Goal: Task Accomplishment & Management: Manage account settings

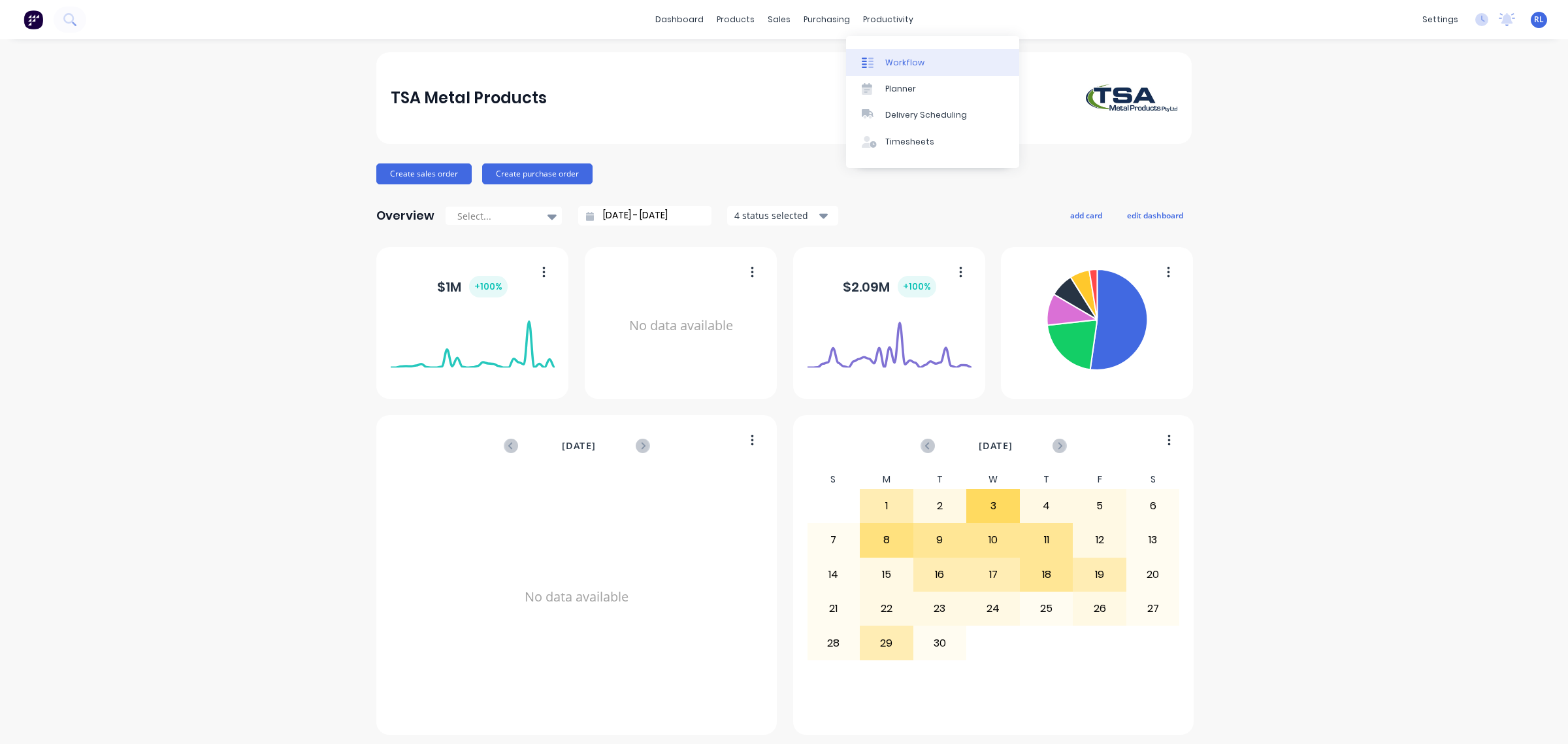
click at [949, 54] on link "Workflow" at bounding box center [933, 62] width 173 height 26
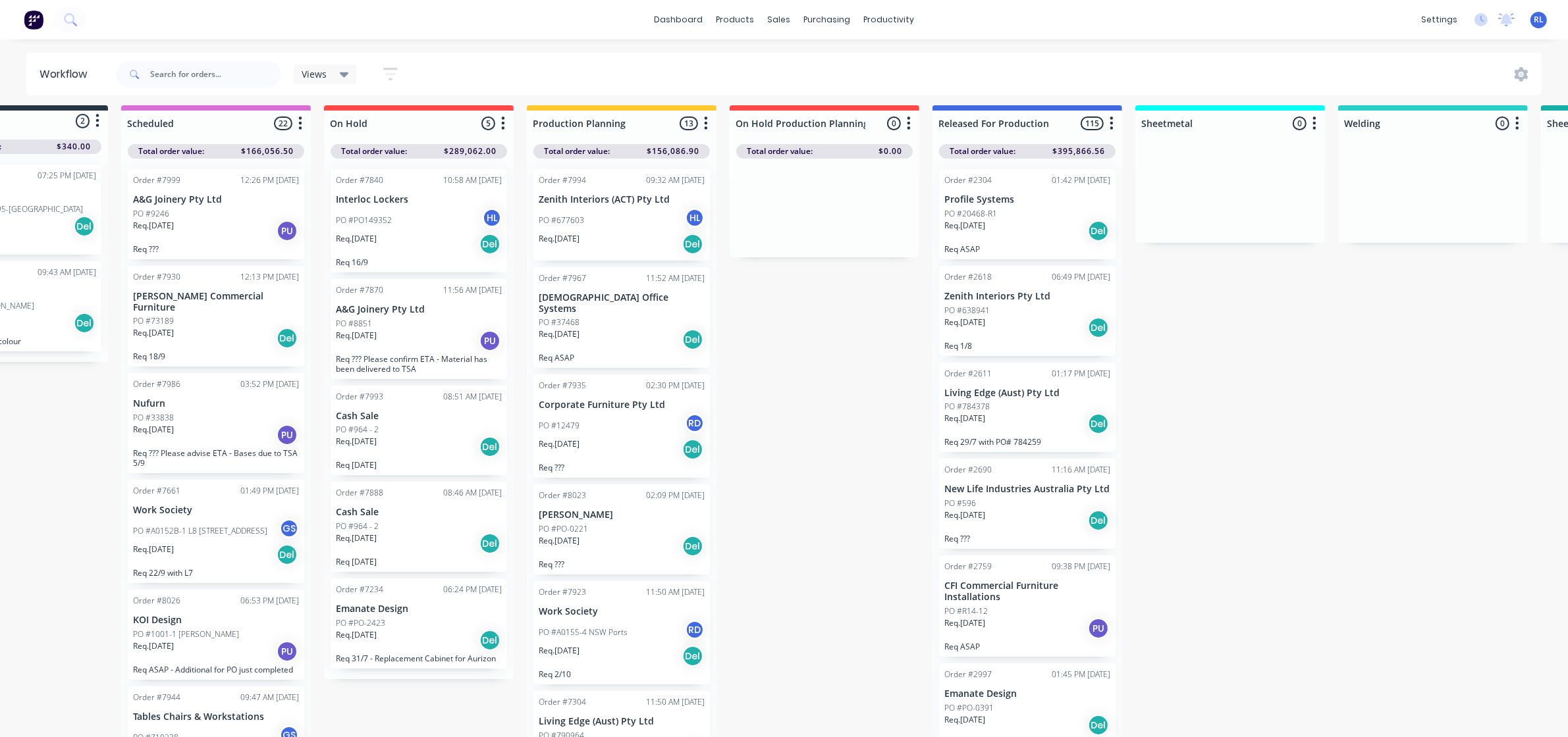
scroll to position [0, 110]
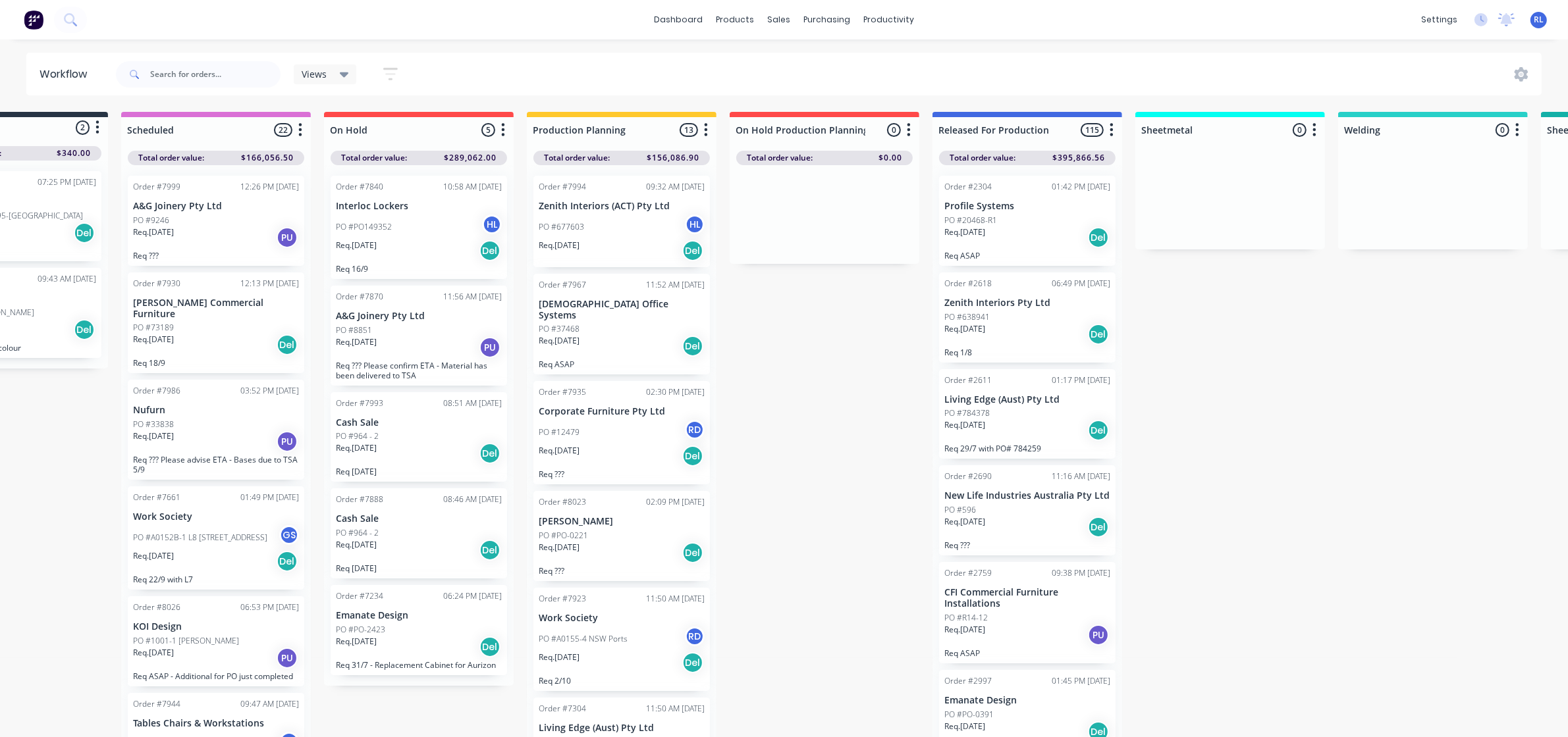
click at [347, 69] on icon at bounding box center [344, 74] width 10 height 15
click at [353, 246] on button "[PERSON_NAME]'s Work" at bounding box center [373, 251] width 140 height 15
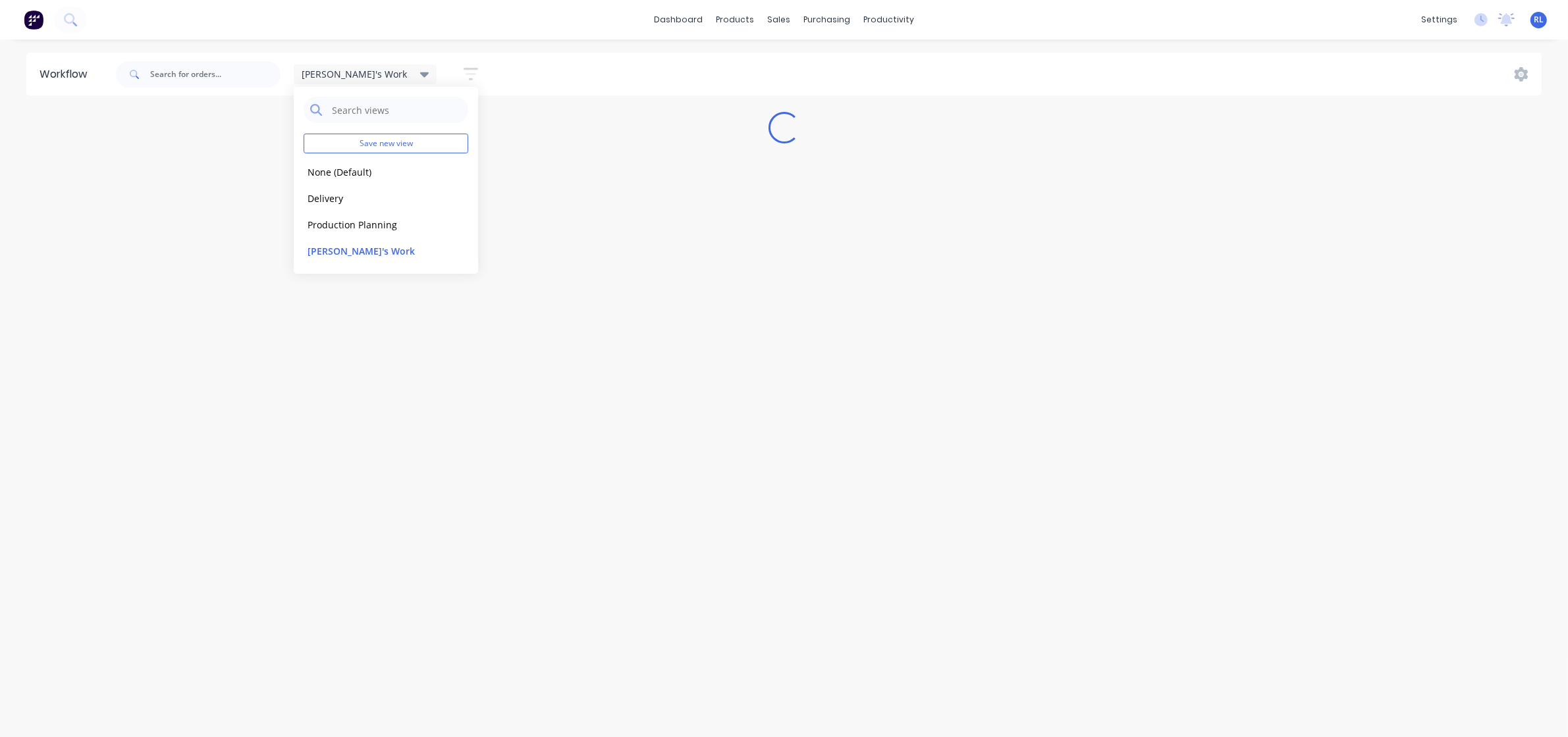
scroll to position [0, 0]
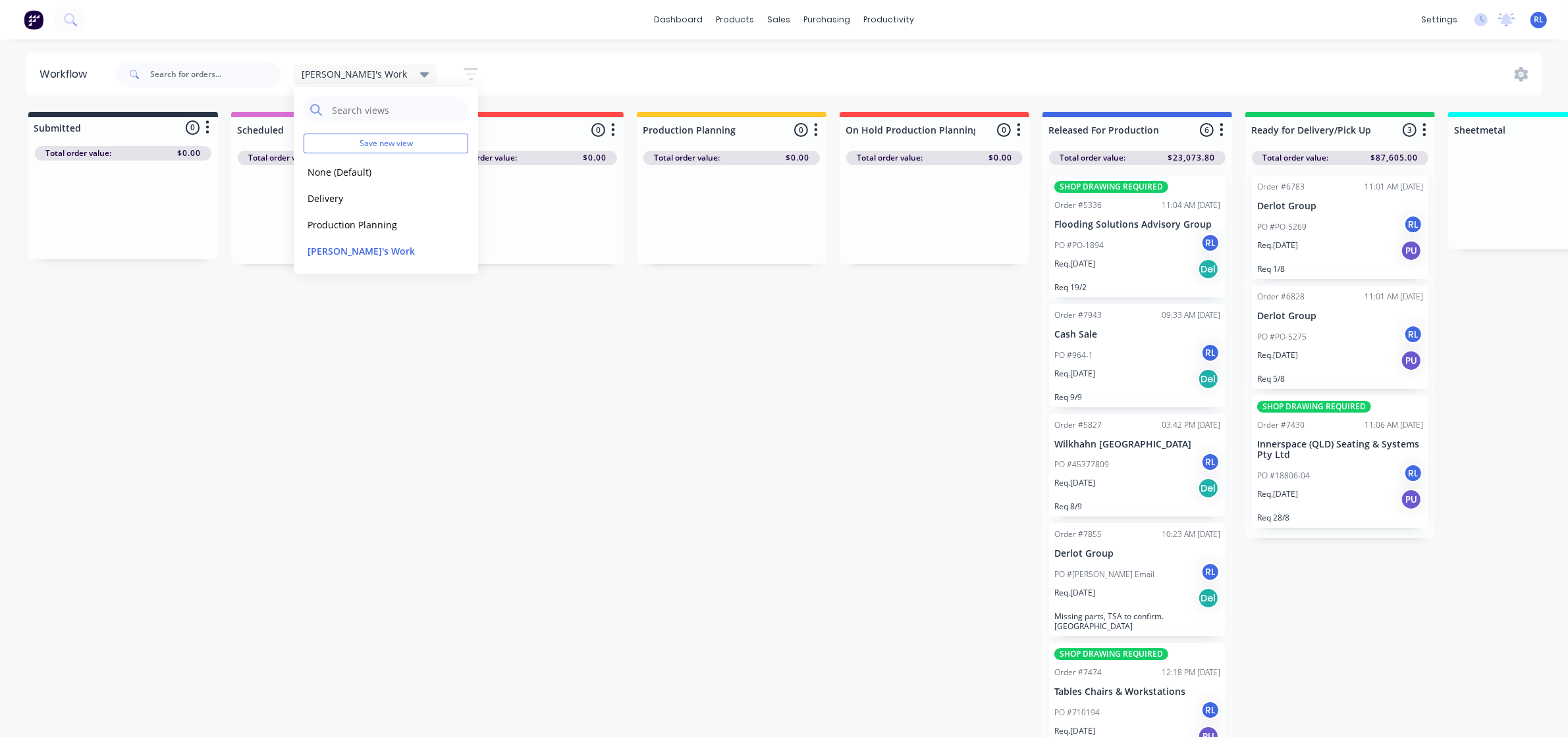
click at [896, 399] on div "Submitted 0 Status colour #273444 hex #273444 Save Cancel Summaries Total order…" at bounding box center [1279, 428] width 2579 height 633
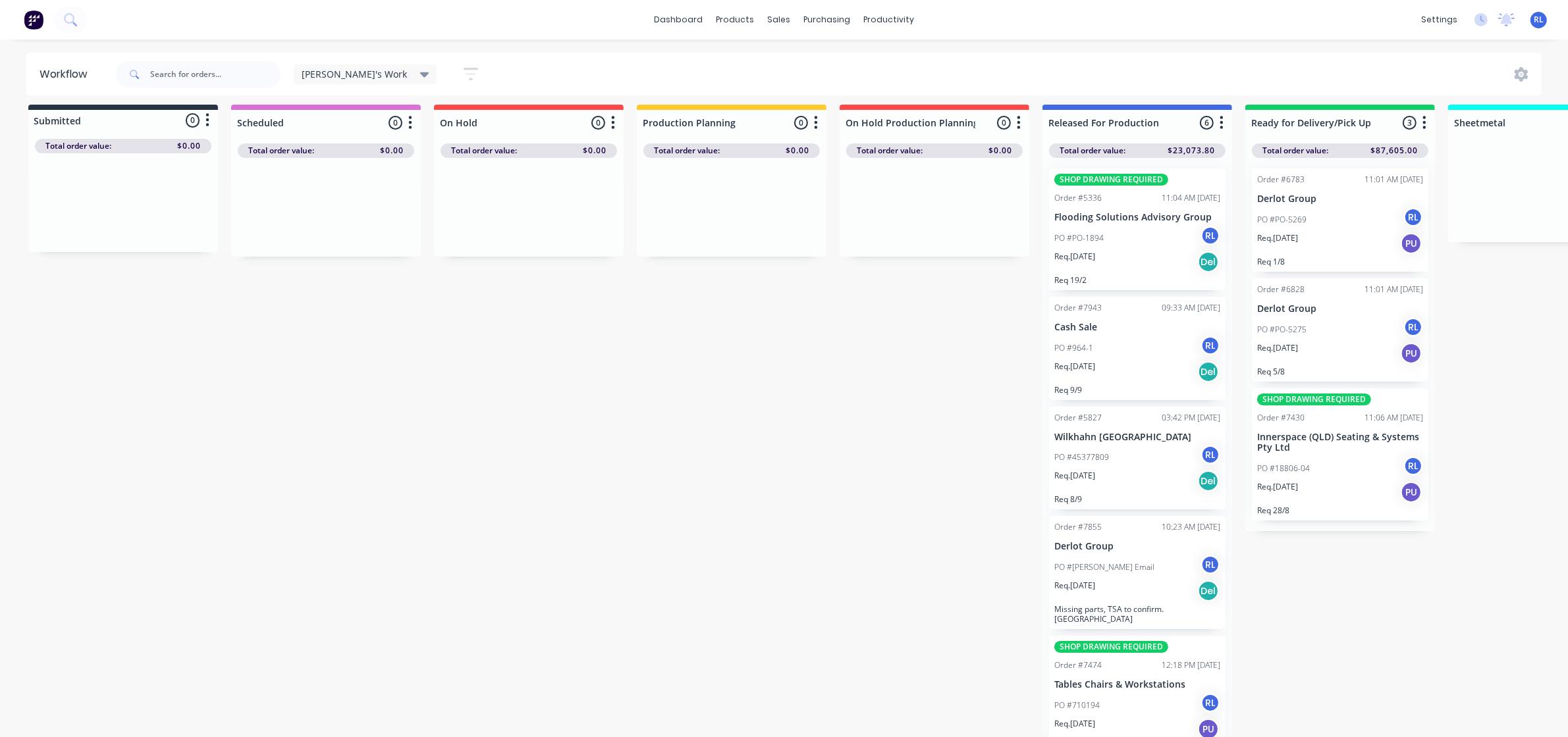
scroll to position [20, 0]
click at [1151, 470] on div "Req. [DATE] Del" at bounding box center [1138, 481] width 166 height 22
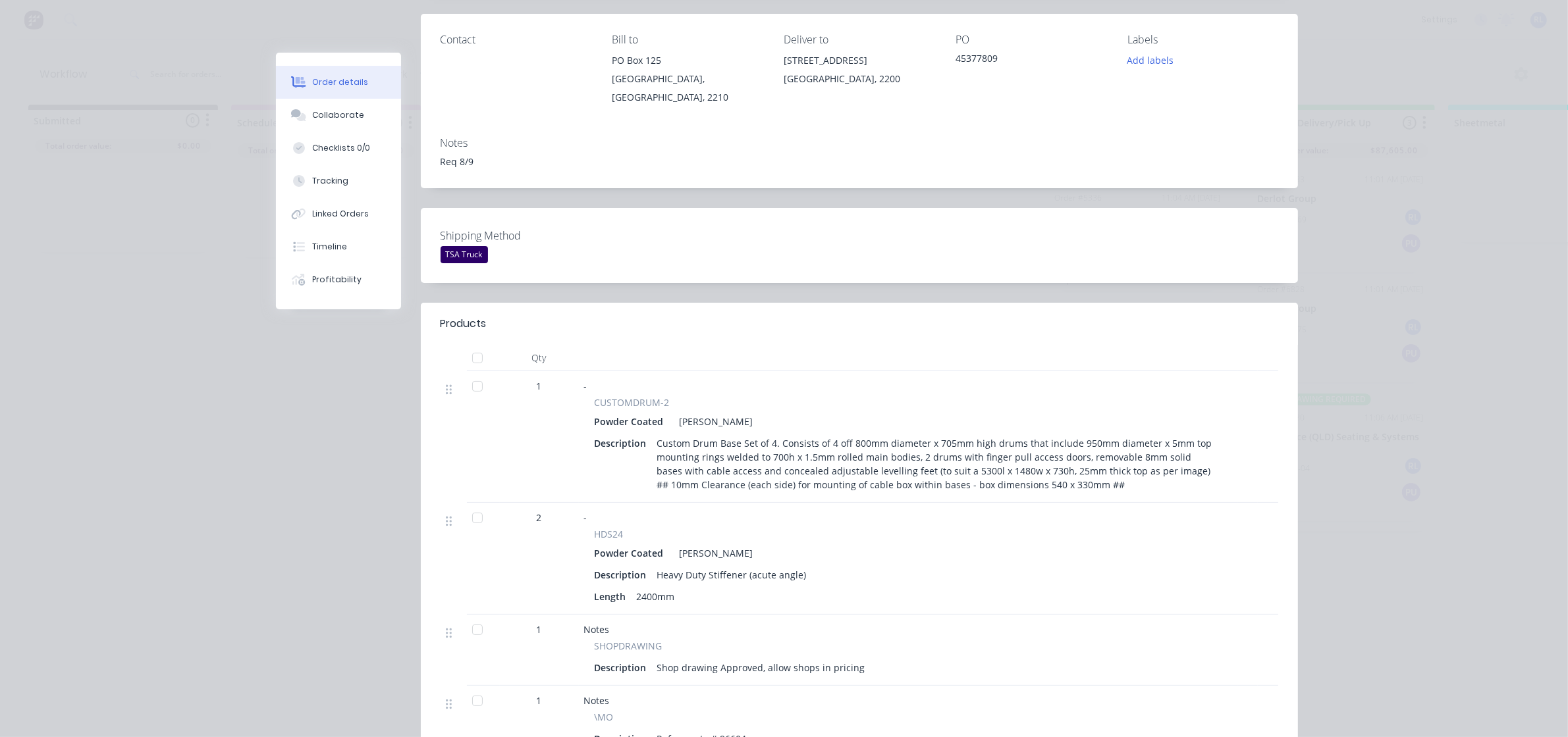
scroll to position [0, 0]
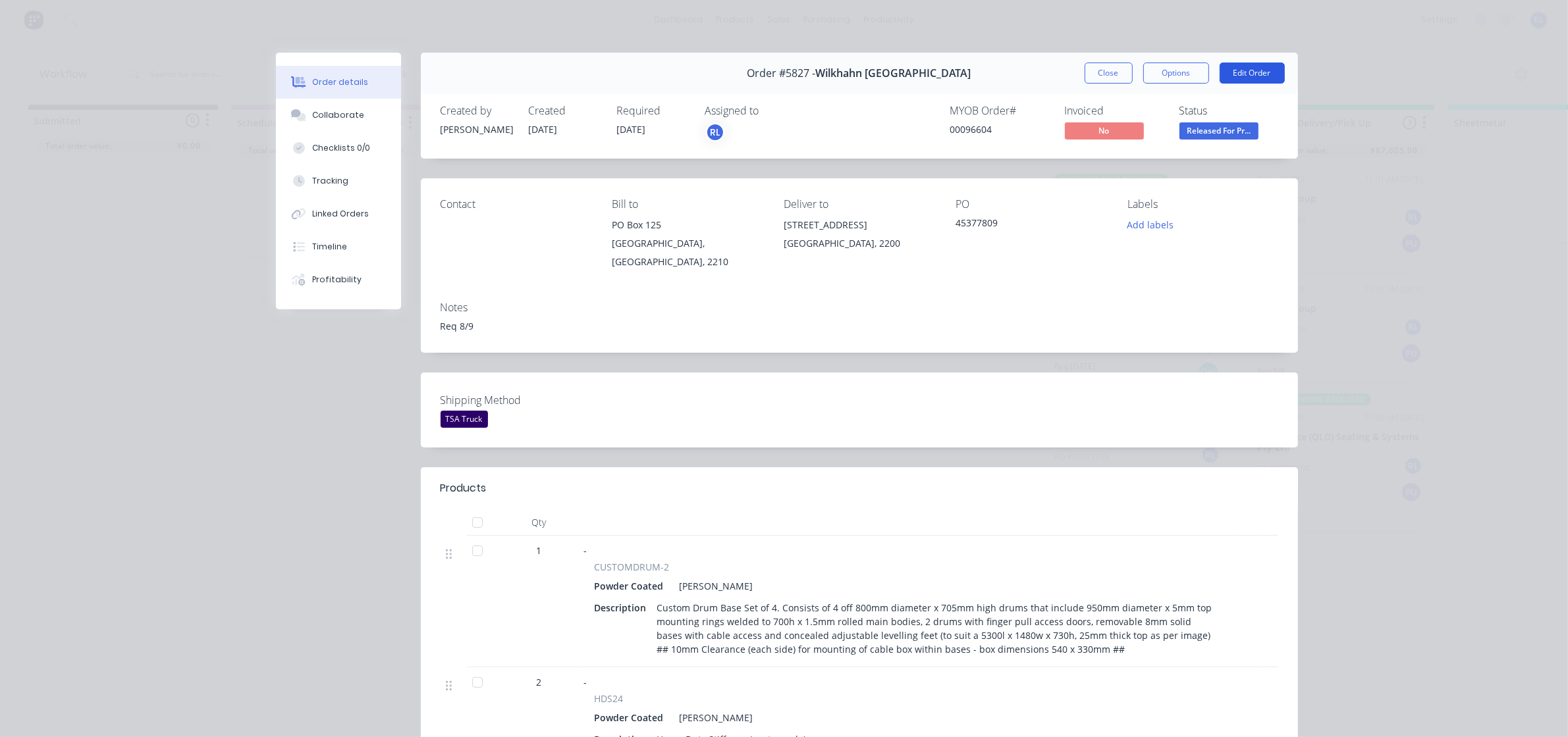
click at [1251, 76] on button "Edit Order" at bounding box center [1252, 73] width 65 height 21
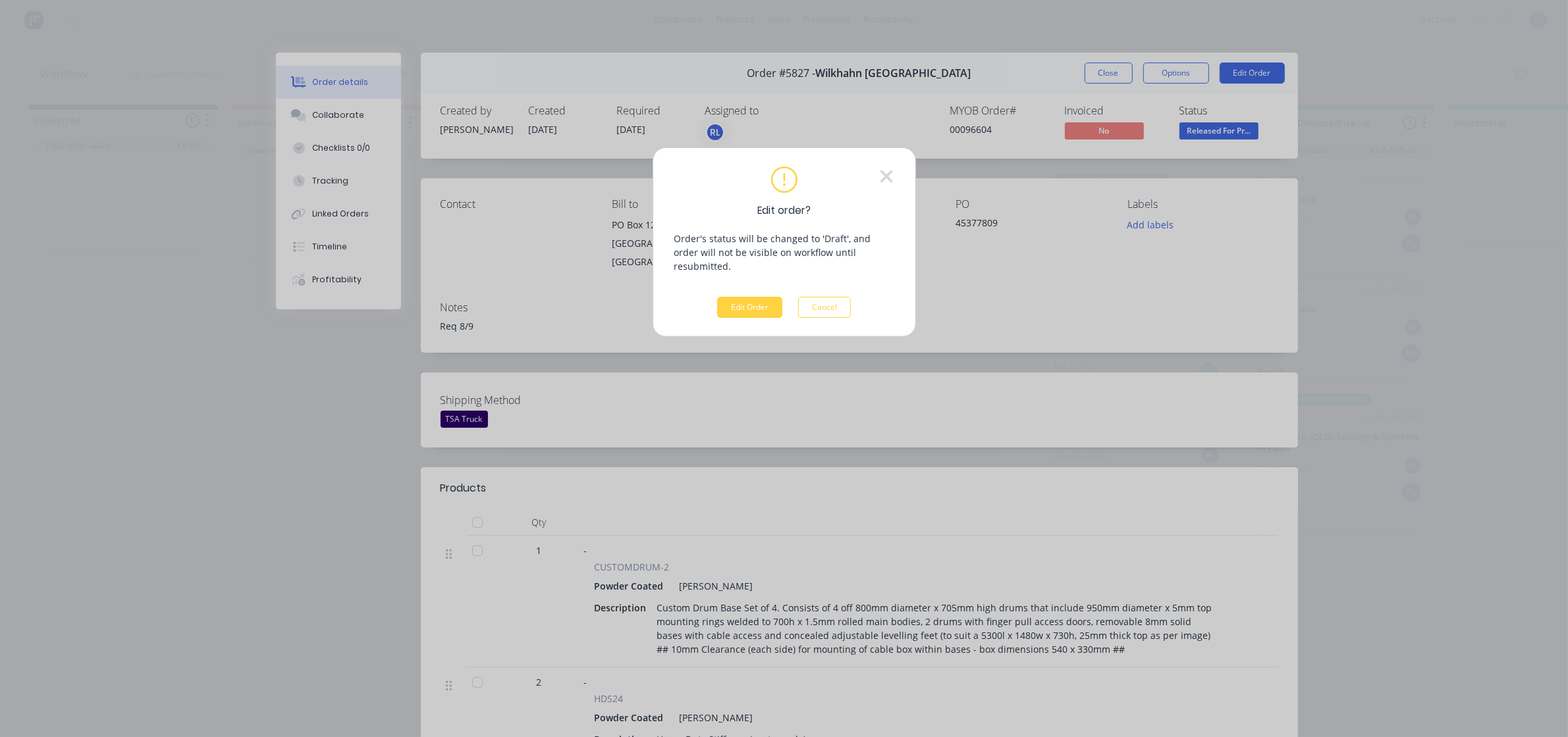
scroll to position [7, 0]
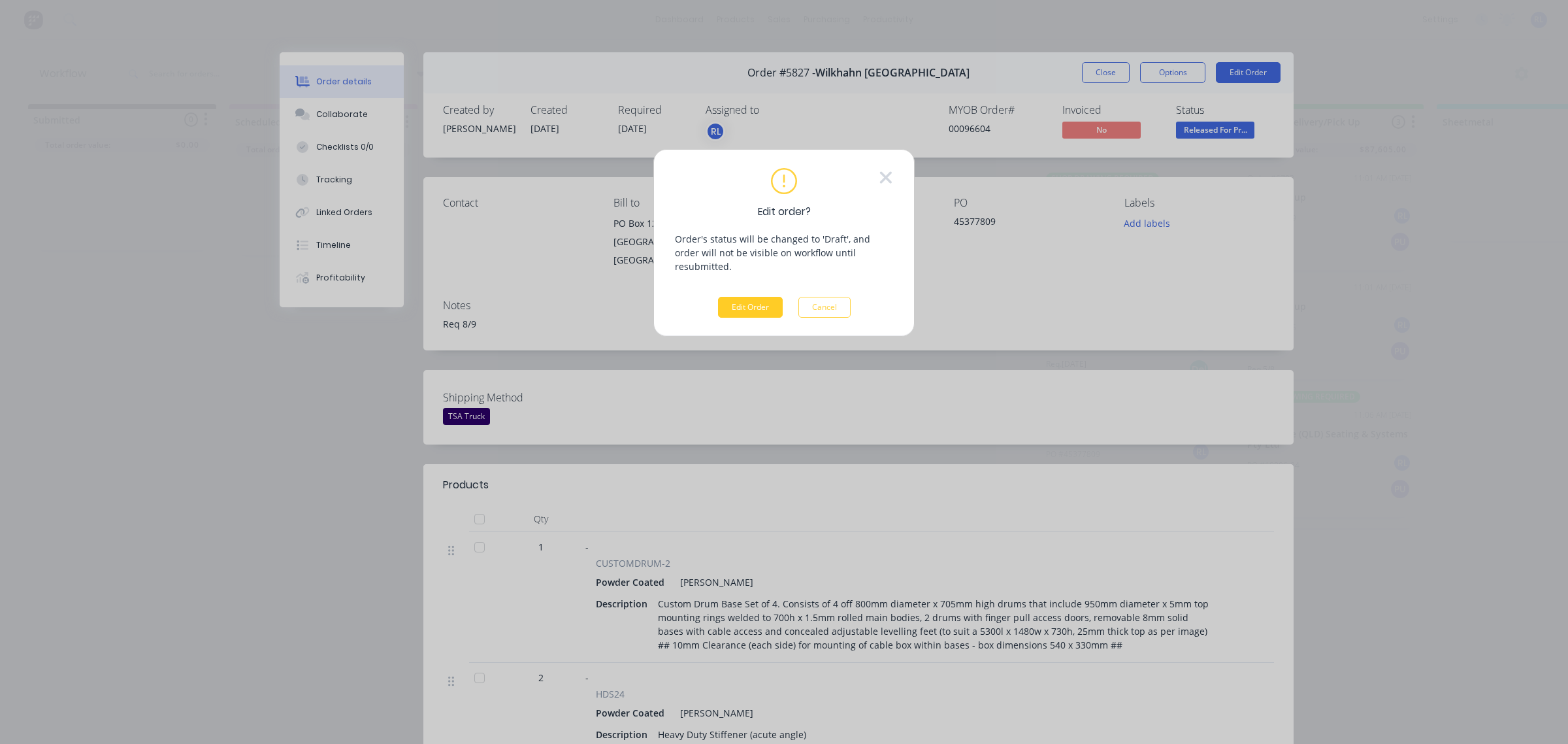
click at [771, 297] on button "Edit Order" at bounding box center [750, 307] width 65 height 21
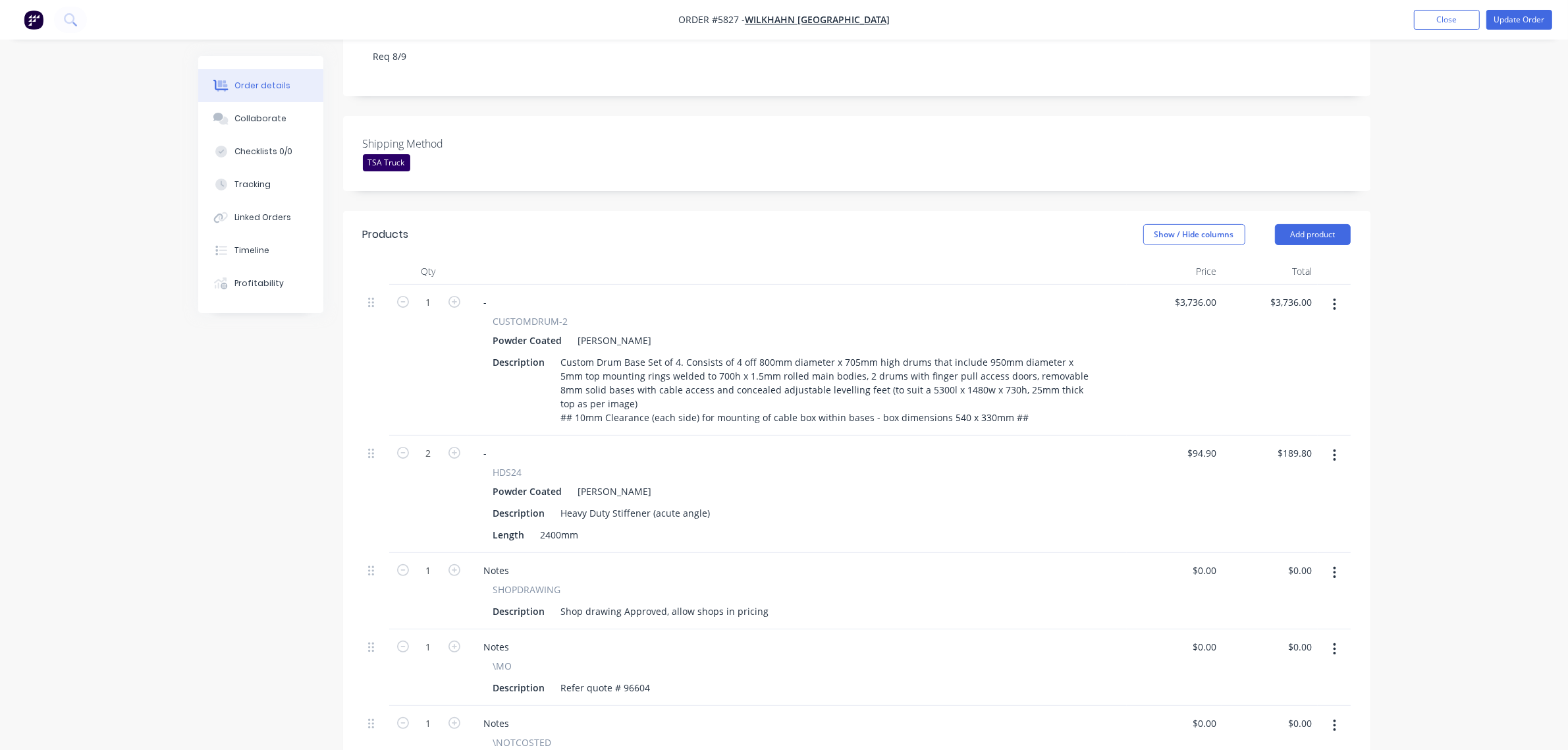
scroll to position [329, 0]
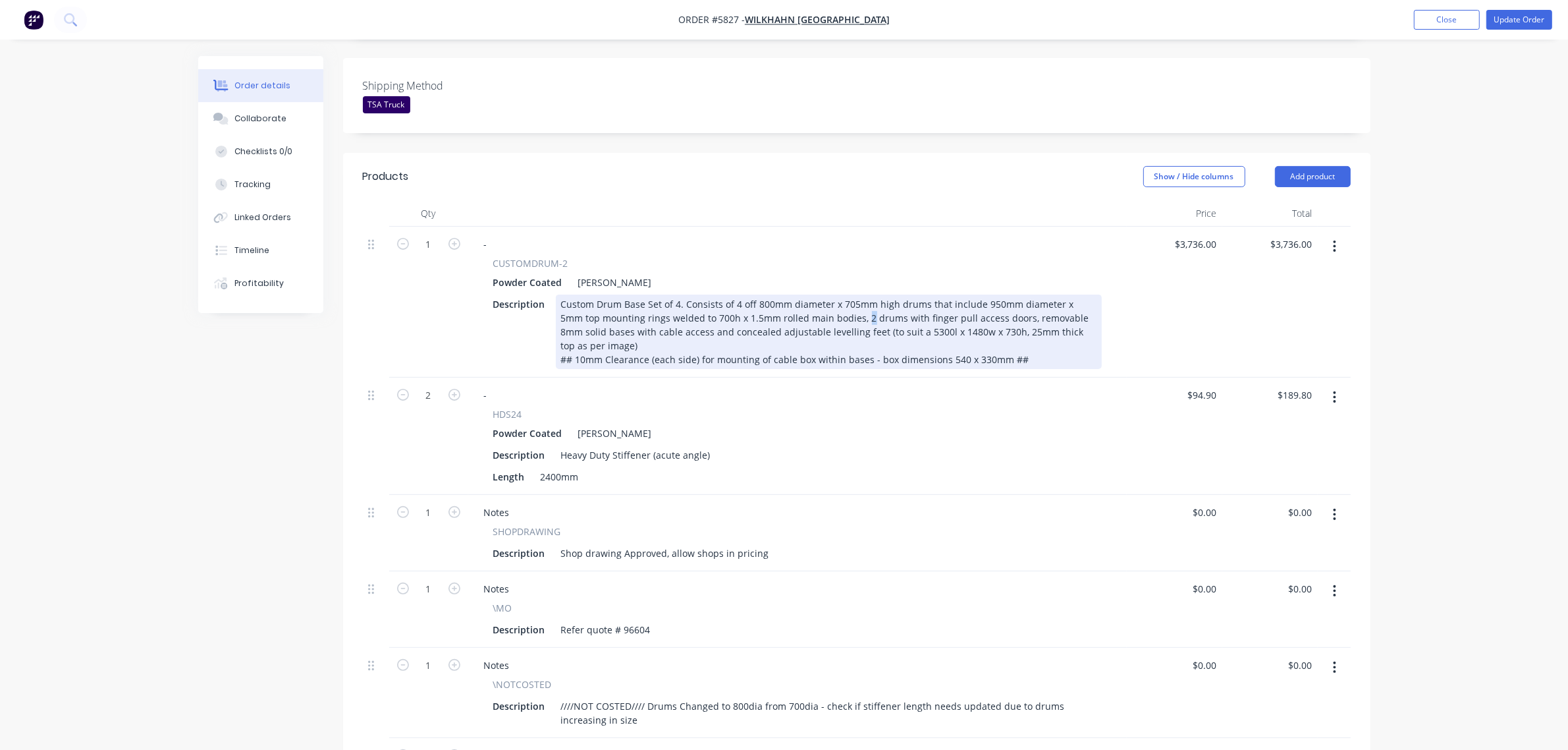
click at [842, 298] on div "Custom Drum Base Set of 4. Consists of 4 off 800mm diameter x 705mm high drums …" at bounding box center [828, 331] width 546 height 74
drag, startPoint x: 838, startPoint y: 298, endPoint x: 852, endPoint y: 300, distance: 14.1
click at [852, 300] on div "Custom Drum Base Set of 4. Consists of 4 off 800mm diameter x 705mm high drums …" at bounding box center [828, 331] width 546 height 74
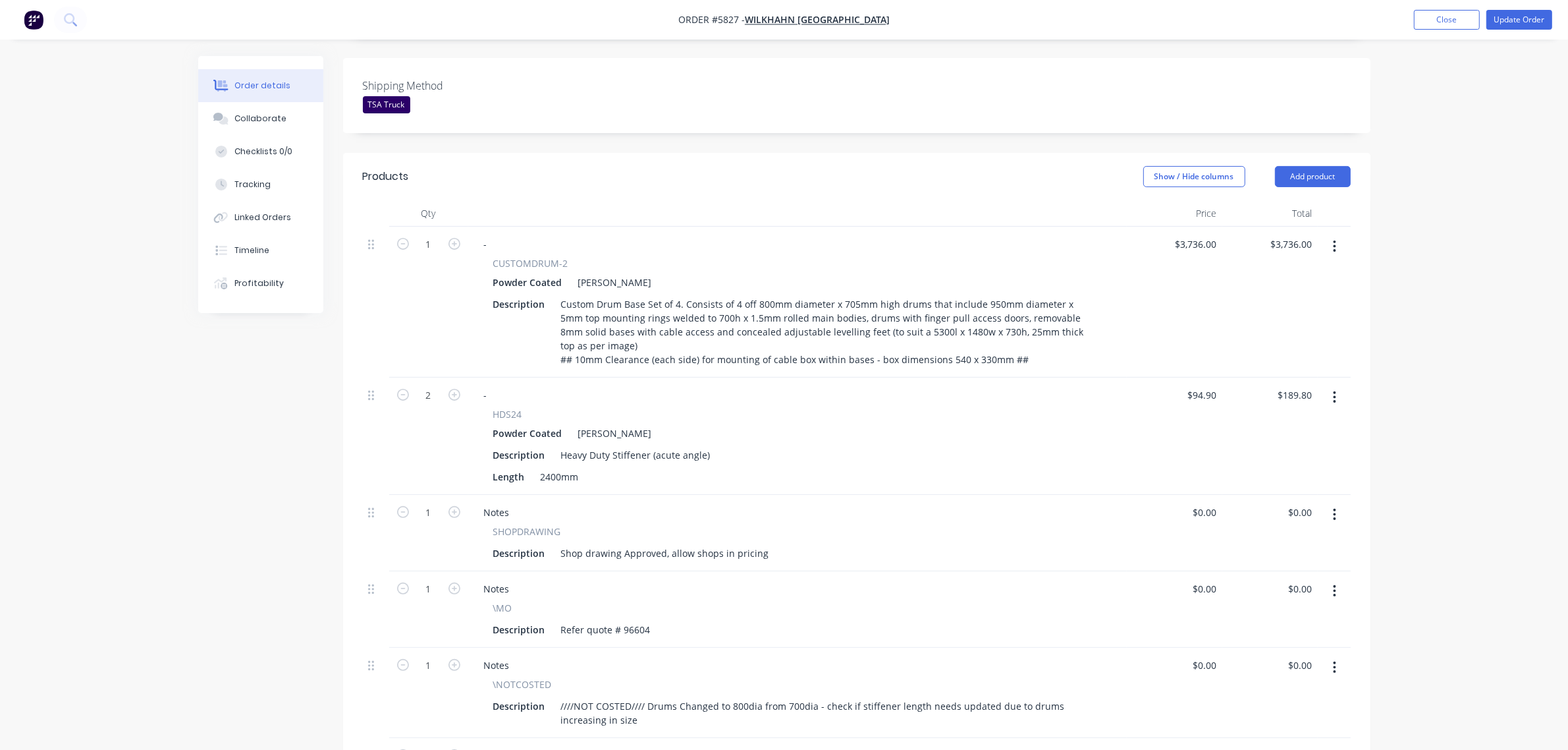
click at [1159, 306] on div "$3,736.00 $3,736.00" at bounding box center [1174, 302] width 95 height 151
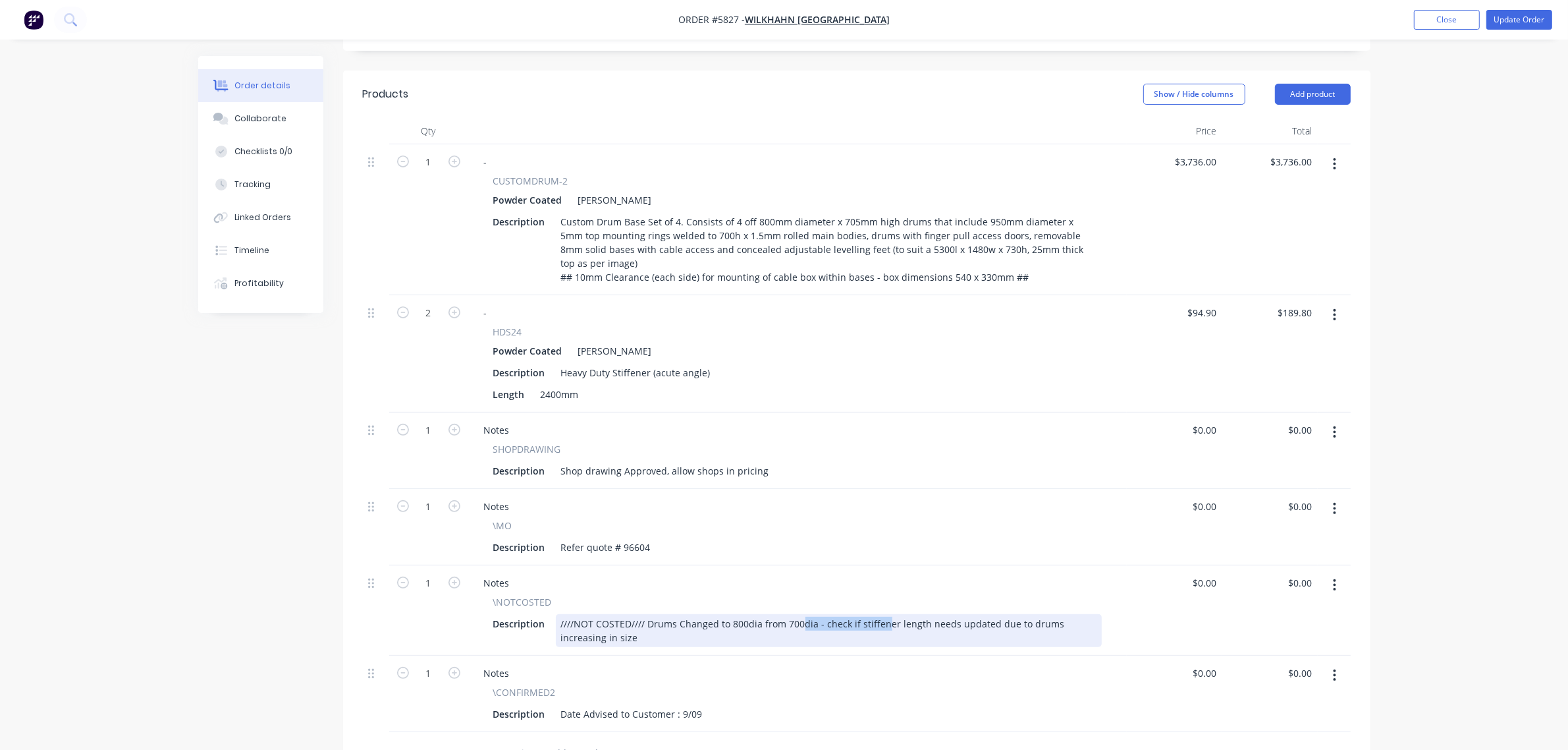
drag, startPoint x: 801, startPoint y: 591, endPoint x: 880, endPoint y: 591, distance: 79.0
click at [880, 614] on div "////NOT COSTED//// Drums Changed to 800dia from 700dia - check if stiffener len…" at bounding box center [828, 630] width 546 height 33
drag, startPoint x: 646, startPoint y: 604, endPoint x: 812, endPoint y: 591, distance: 166.5
click at [812, 614] on div "////NOT COSTED//// Drums Changed to 800dia from 700dia - check if stiffener len…" at bounding box center [828, 630] width 546 height 33
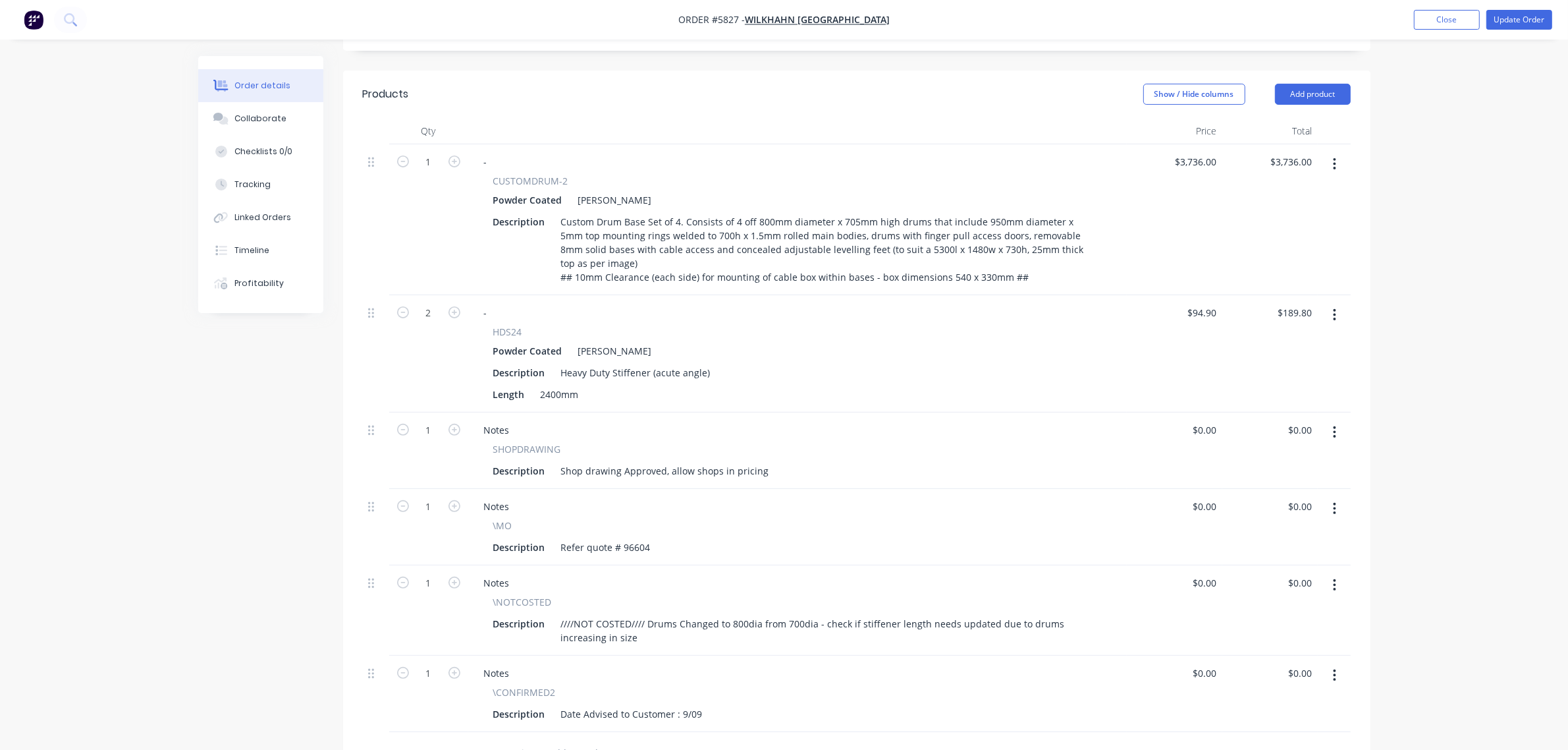
click at [846, 685] on div "\CONFIRMED2" at bounding box center [798, 692] width 609 height 14
click at [278, 123] on div "Collaborate" at bounding box center [260, 118] width 52 height 12
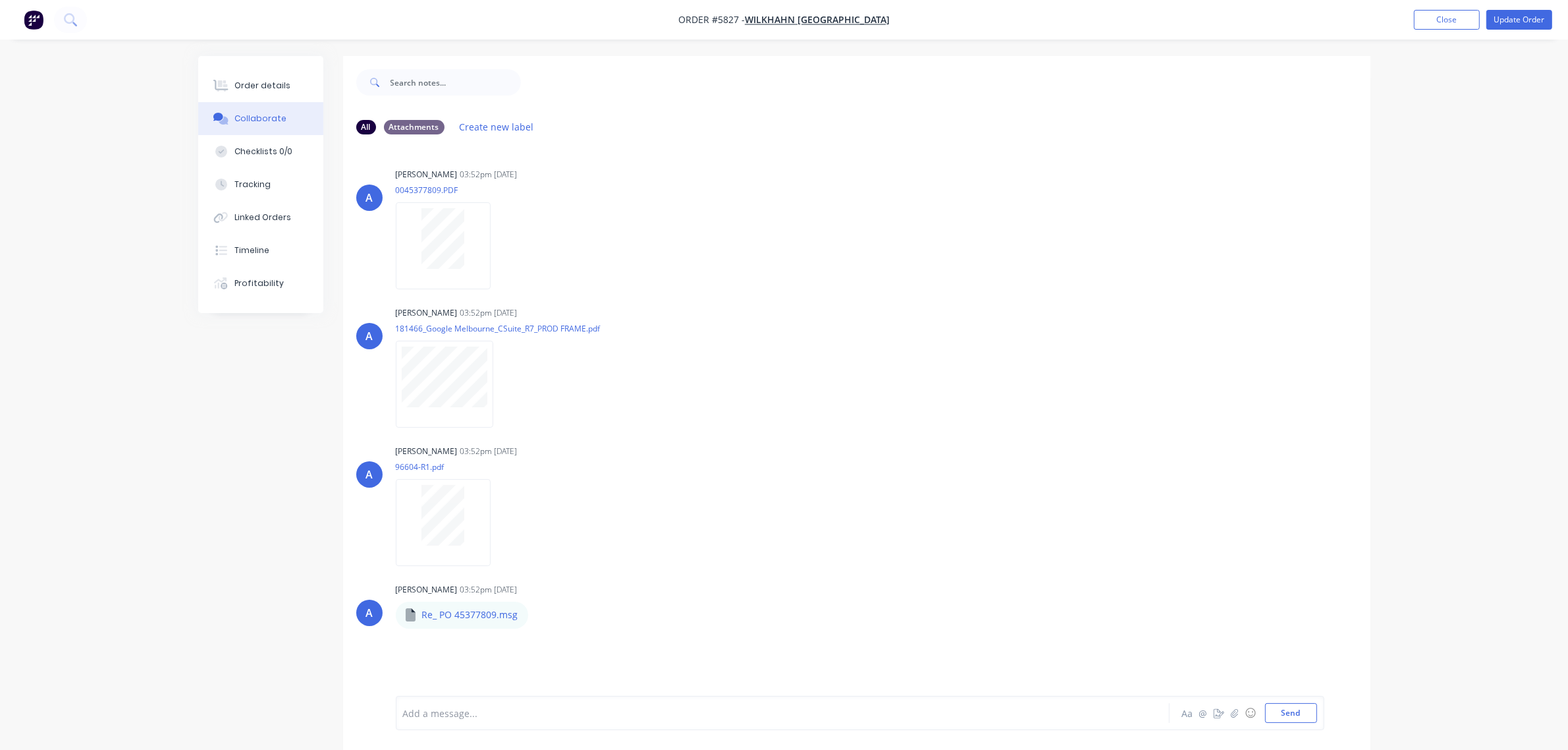
scroll to position [21, 0]
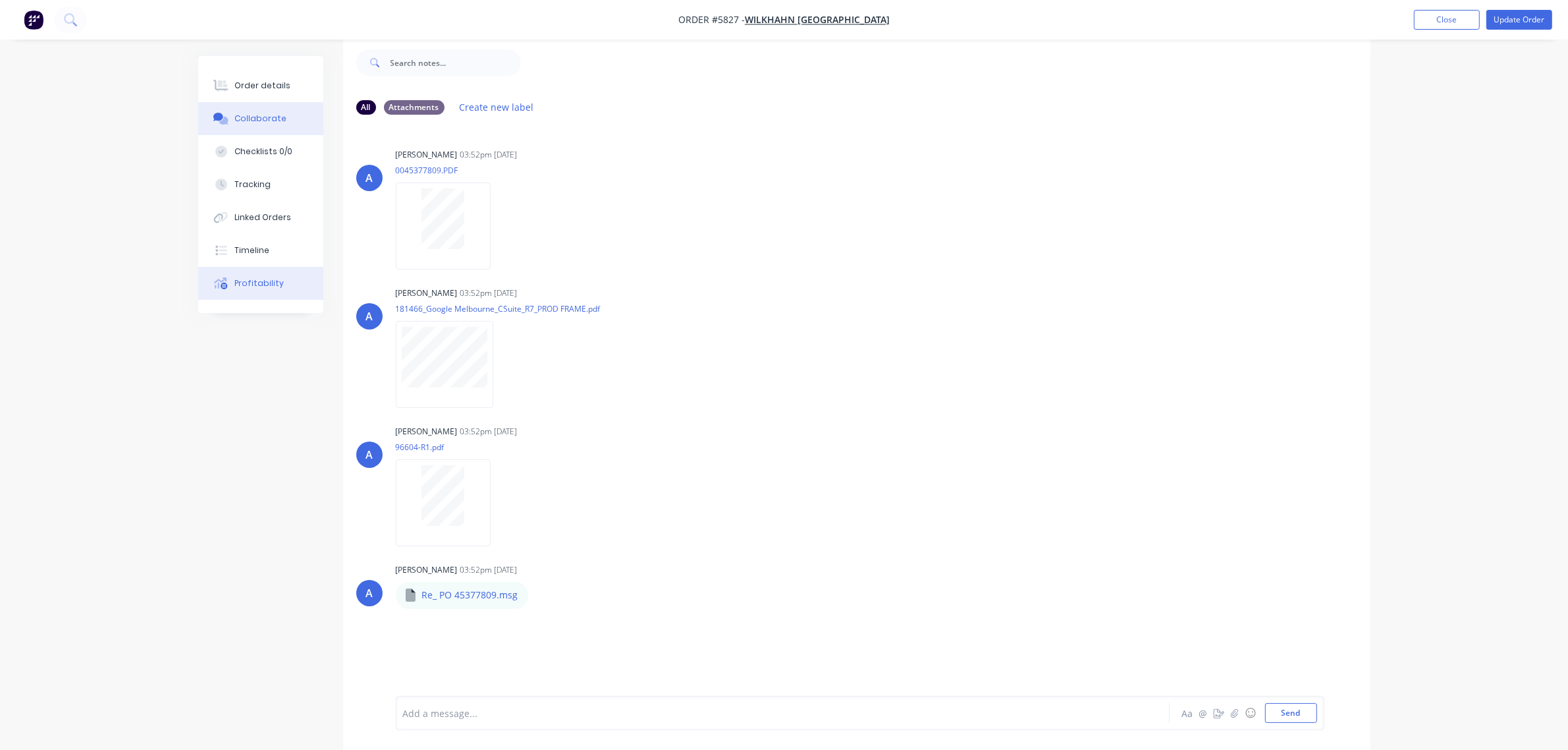
click at [272, 281] on div "Profitability" at bounding box center [259, 284] width 49 height 12
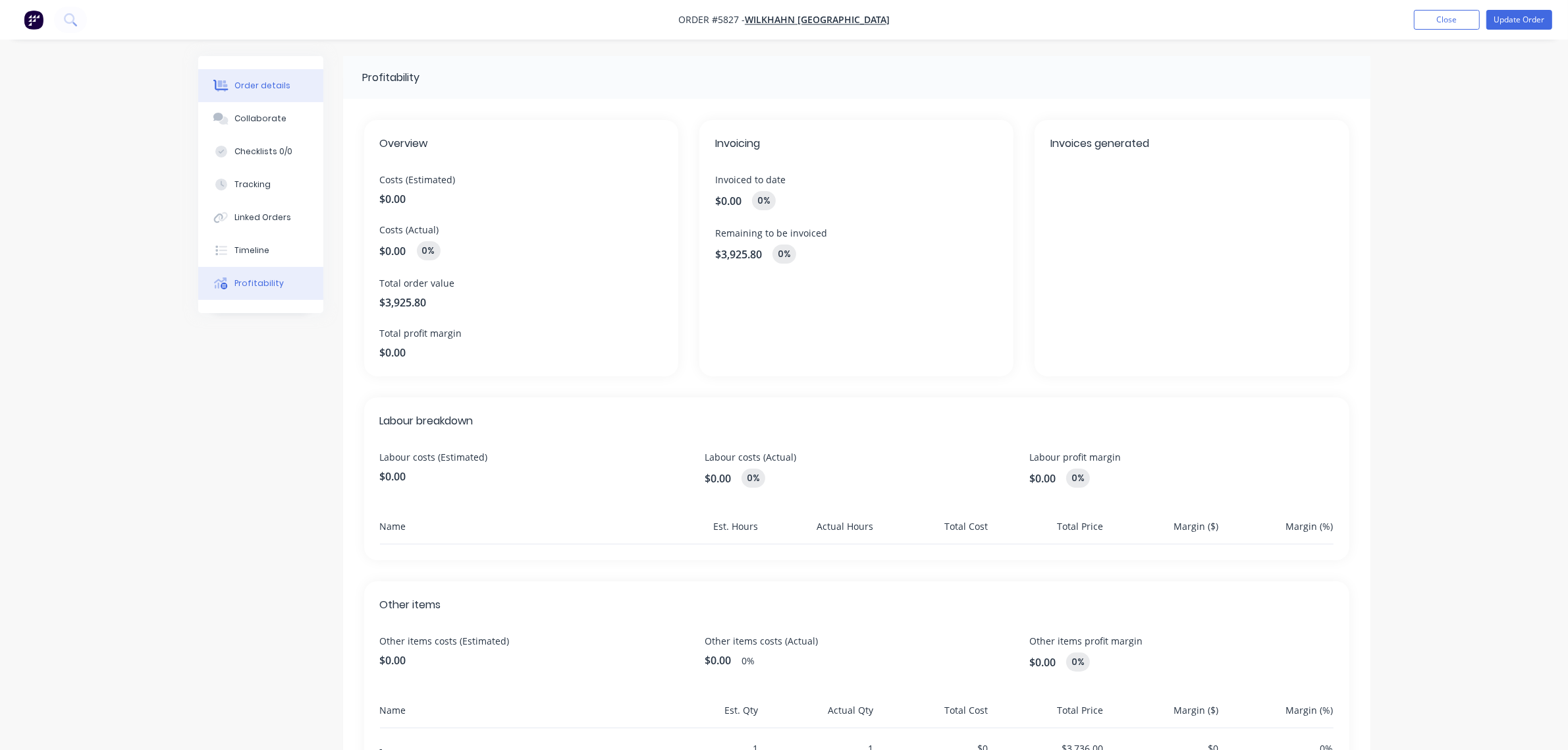
click at [273, 86] on div "Order details" at bounding box center [262, 86] width 56 height 12
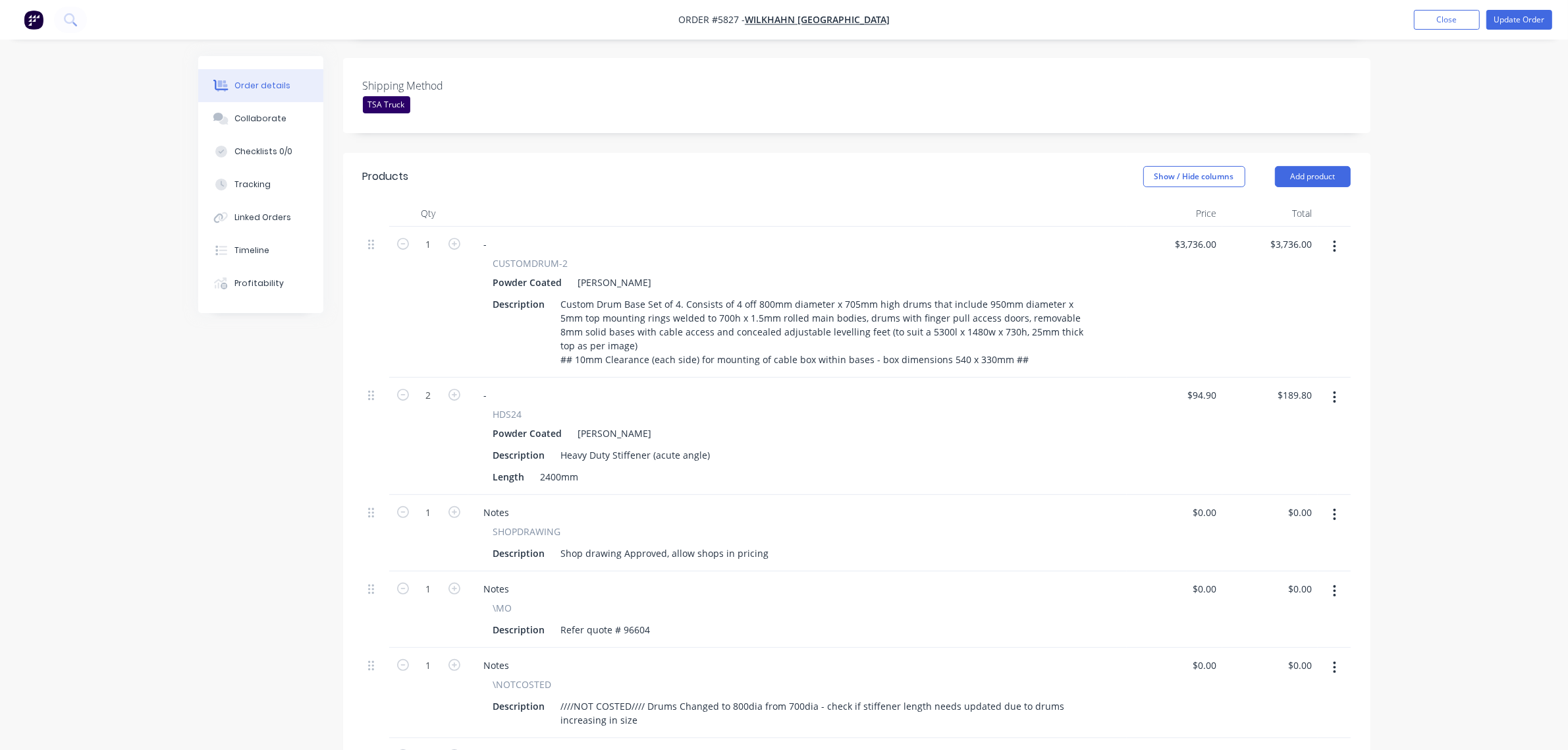
scroll to position [412, 0]
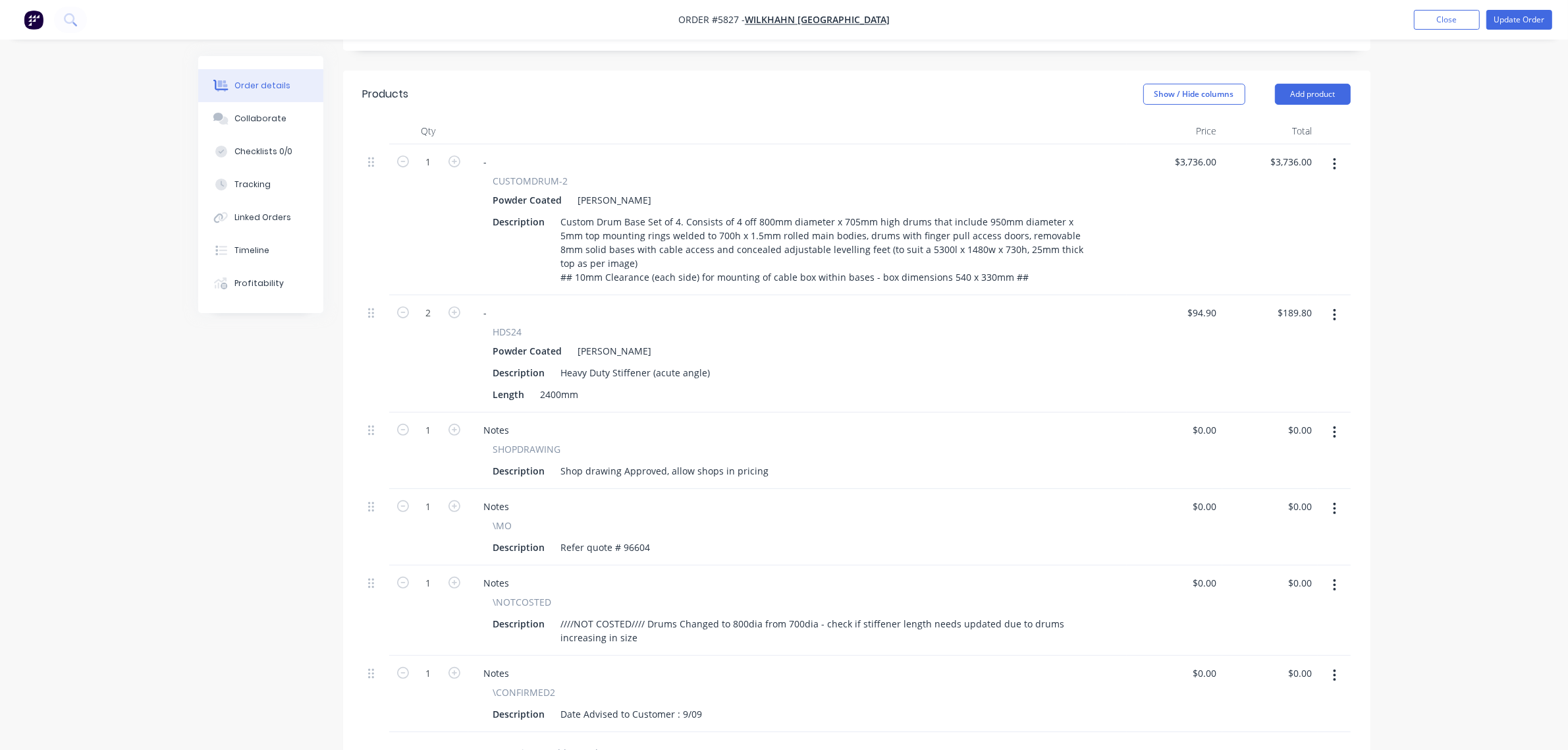
click at [1335, 308] on icon "button" at bounding box center [1334, 315] width 3 height 15
click at [1282, 419] on div "Delete" at bounding box center [1288, 428] width 101 height 19
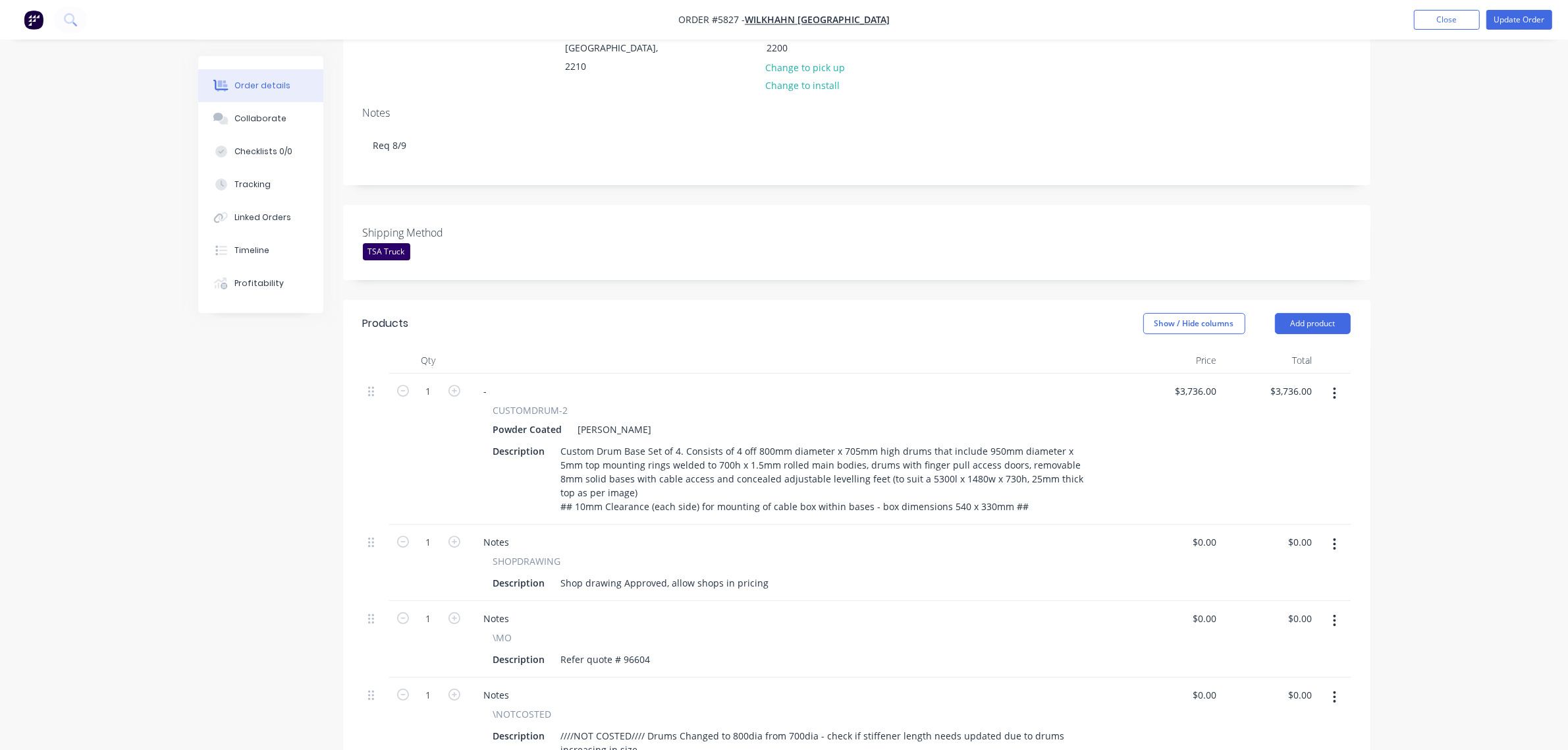
scroll to position [18, 0]
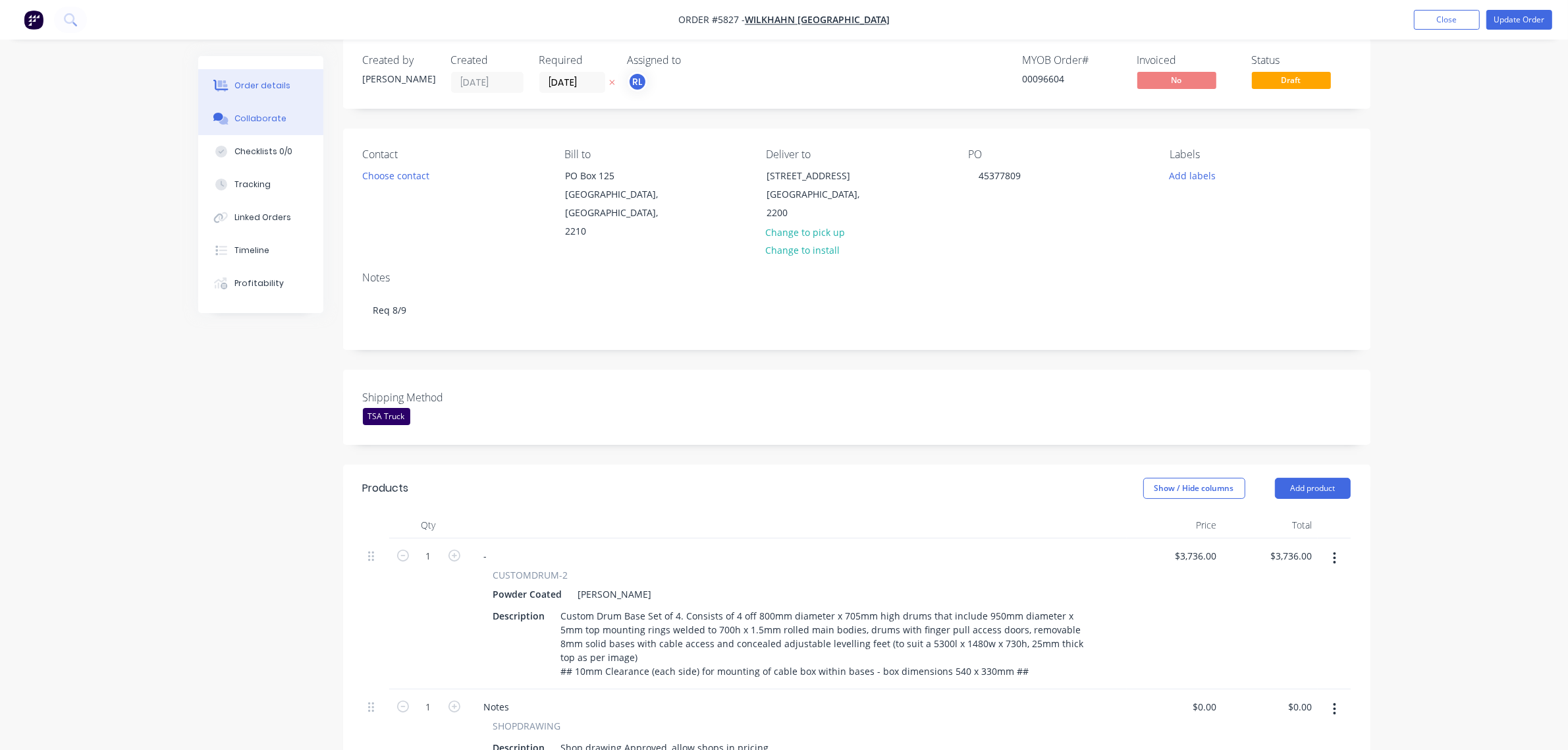
click at [259, 117] on div "Collaborate" at bounding box center [260, 118] width 52 height 12
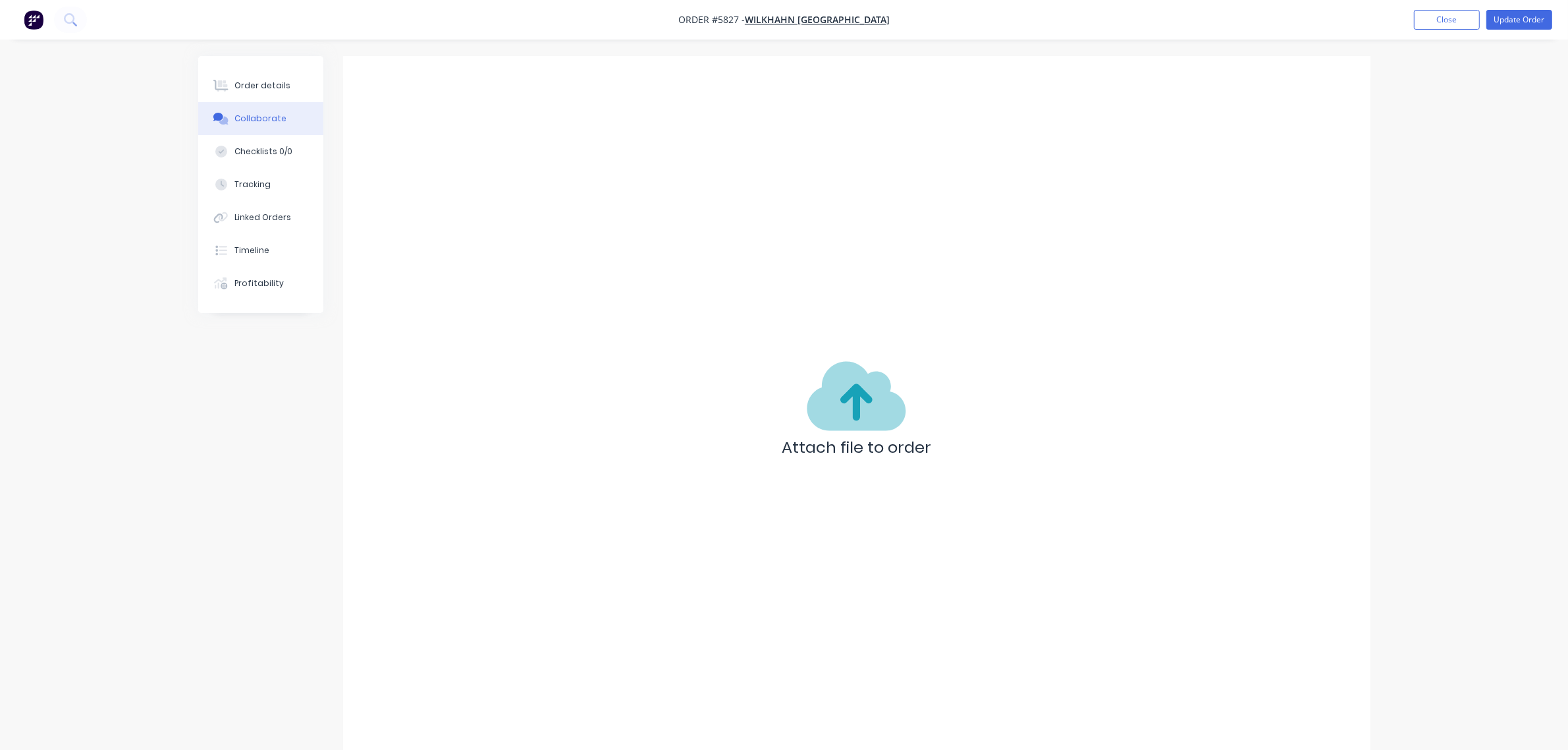
scroll to position [1, 0]
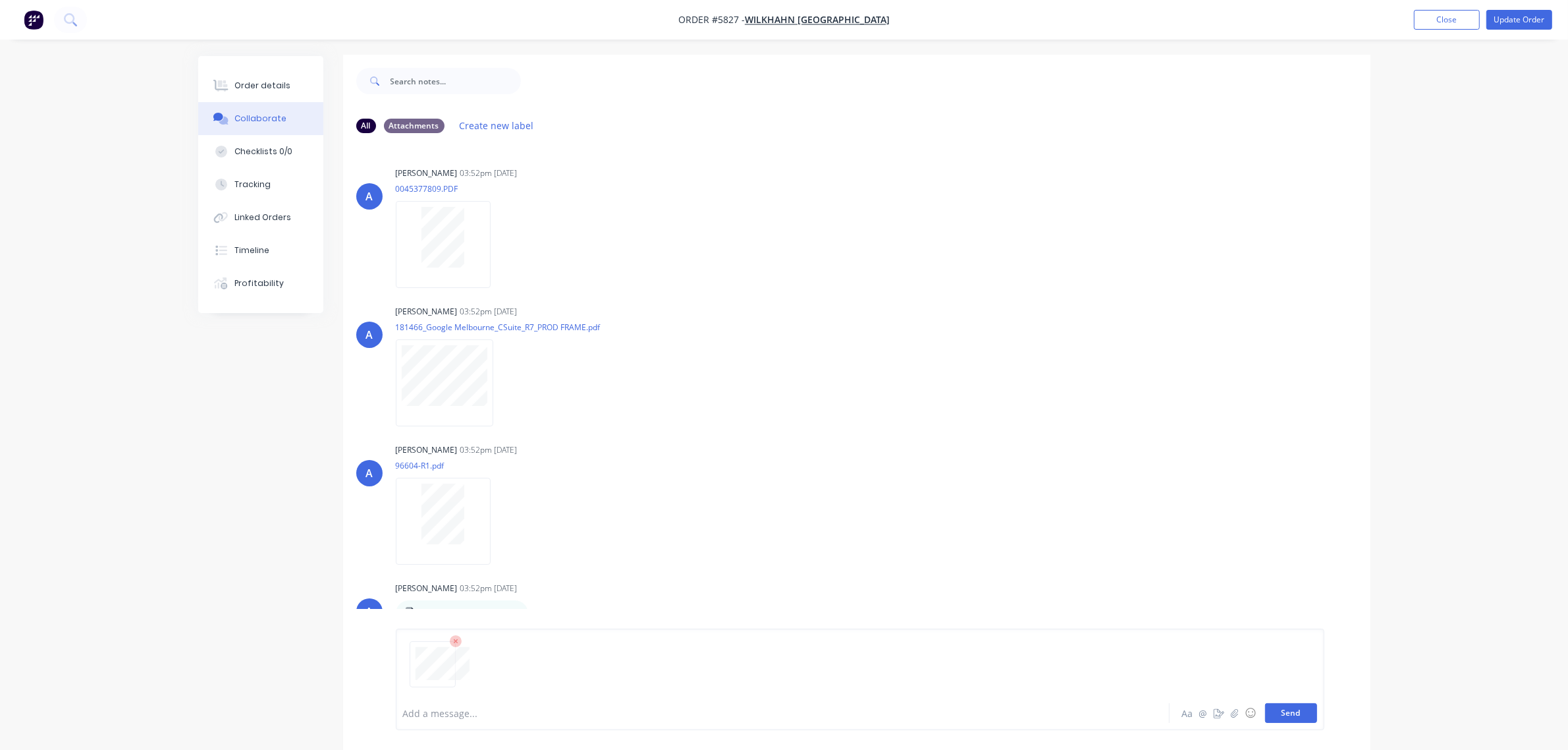
click at [1312, 713] on button "Send" at bounding box center [1291, 713] width 52 height 20
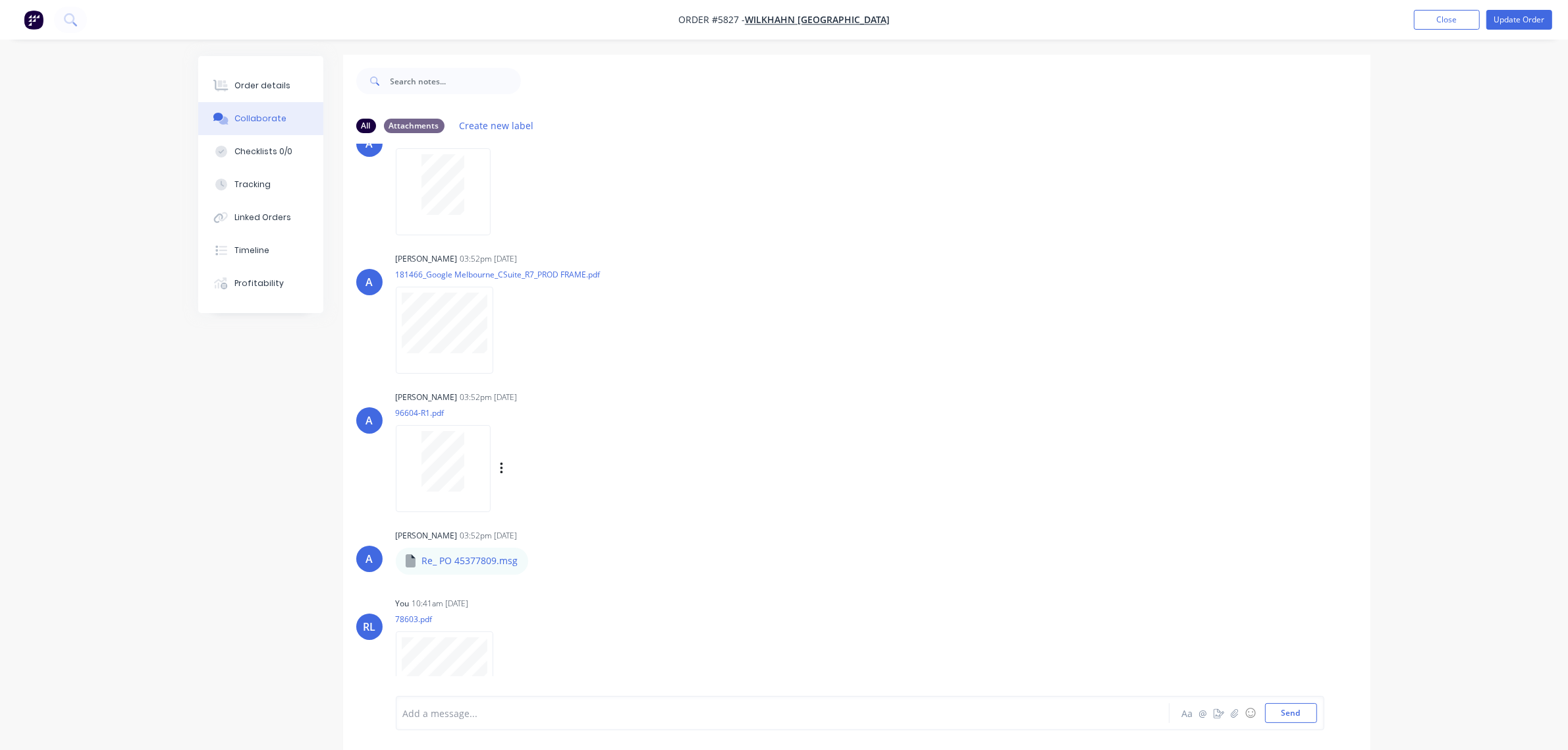
scroll to position [80, 0]
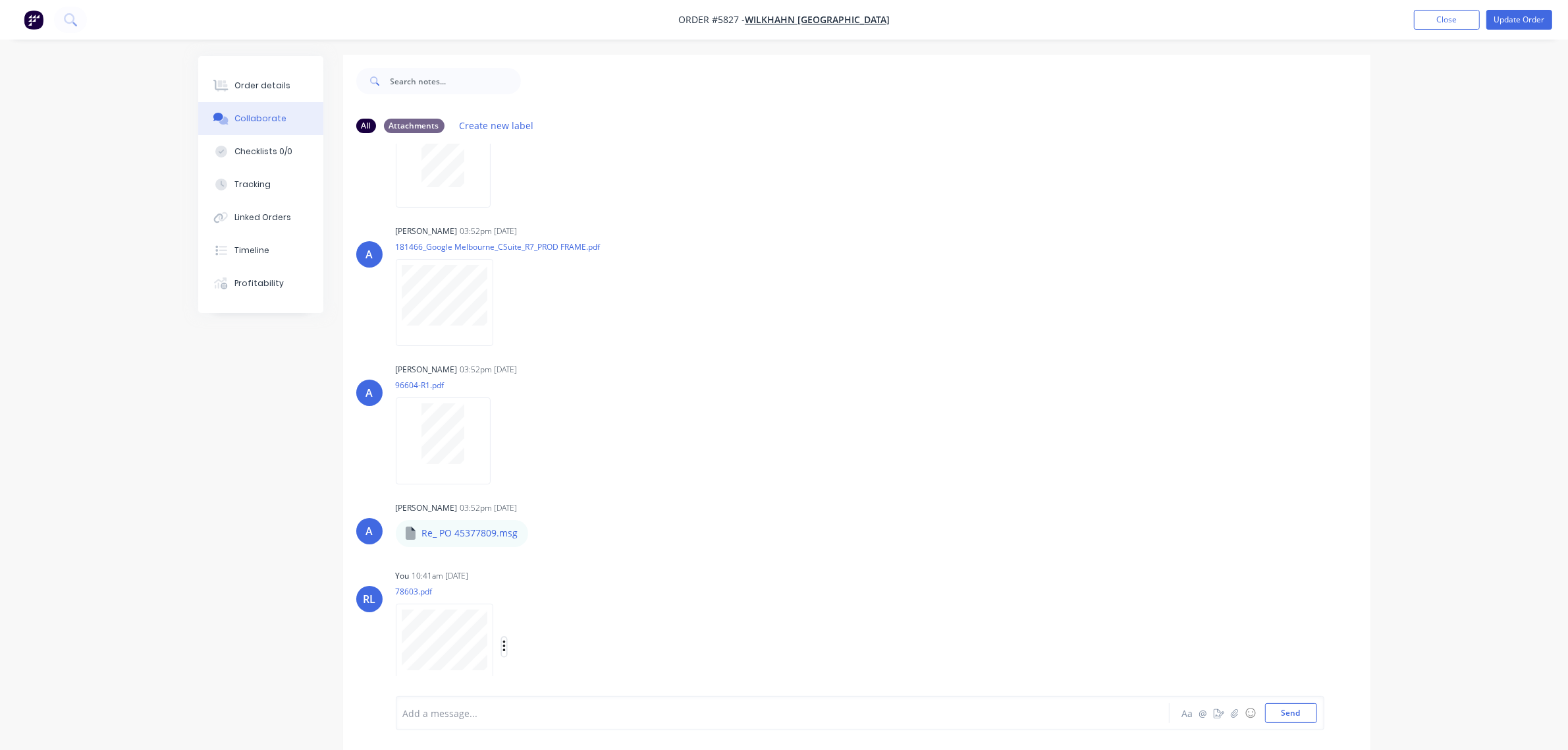
click at [506, 643] on icon "button" at bounding box center [504, 646] width 4 height 15
click at [579, 673] on button "Delete" at bounding box center [591, 677] width 148 height 29
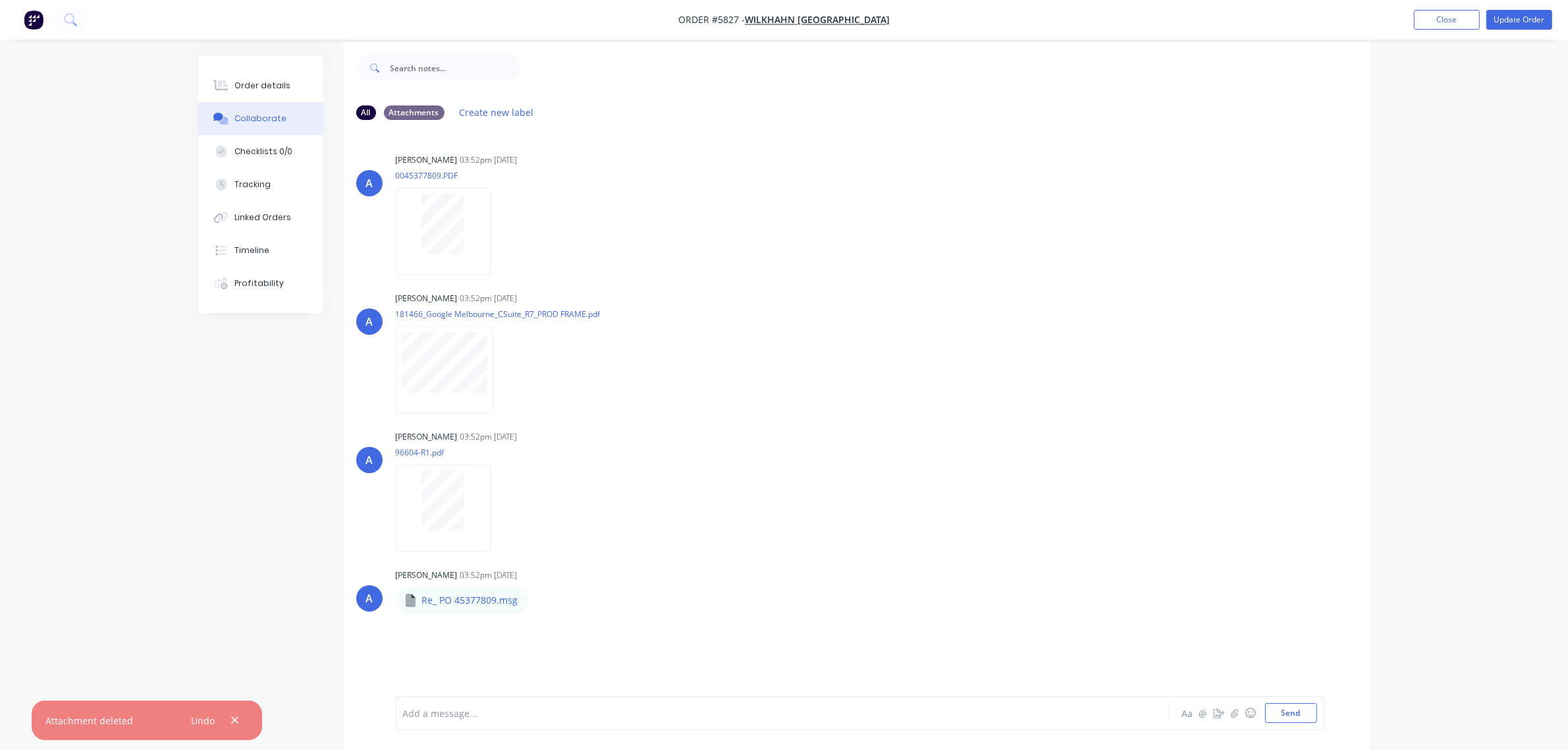
scroll to position [21, 0]
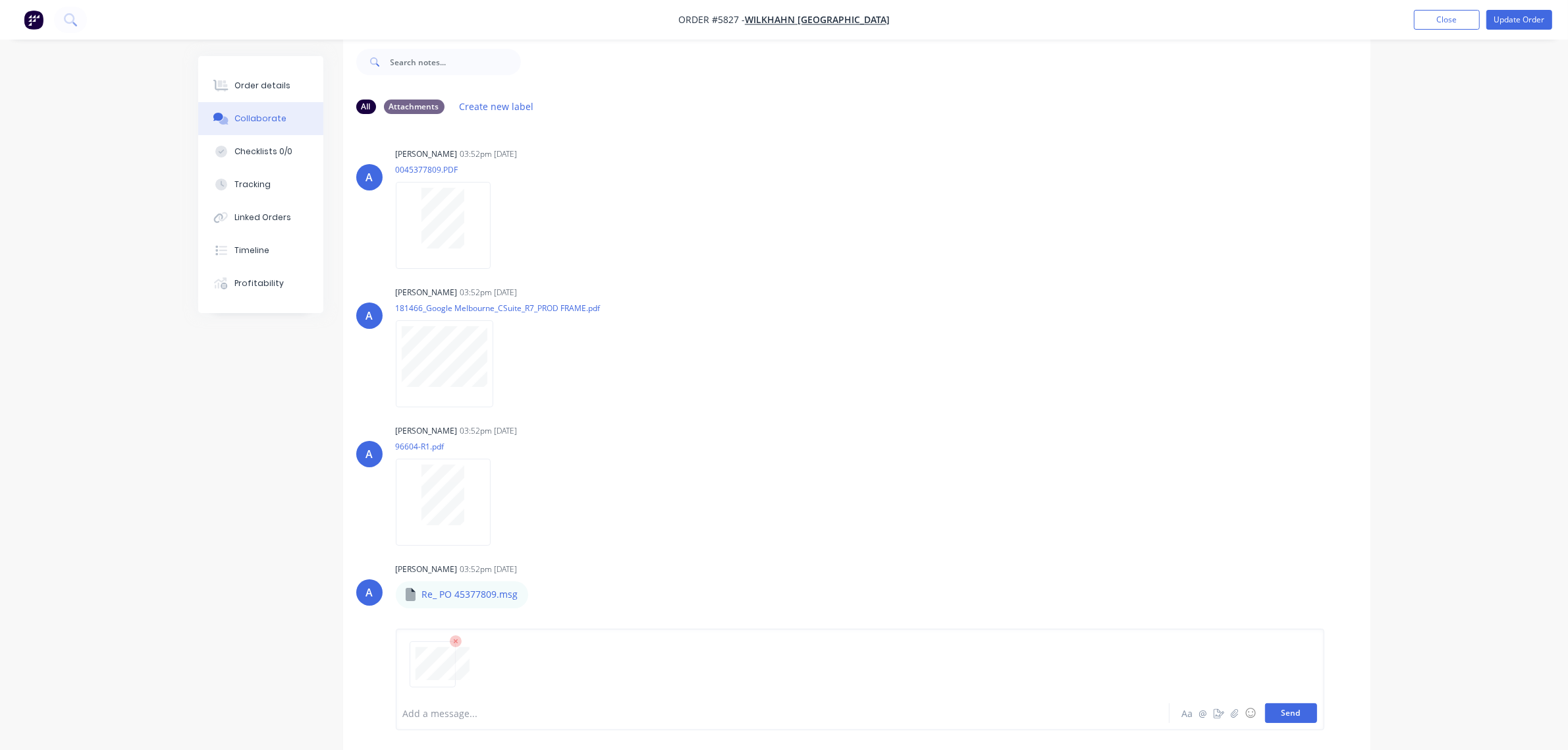
click at [1309, 717] on button "Send" at bounding box center [1291, 713] width 52 height 20
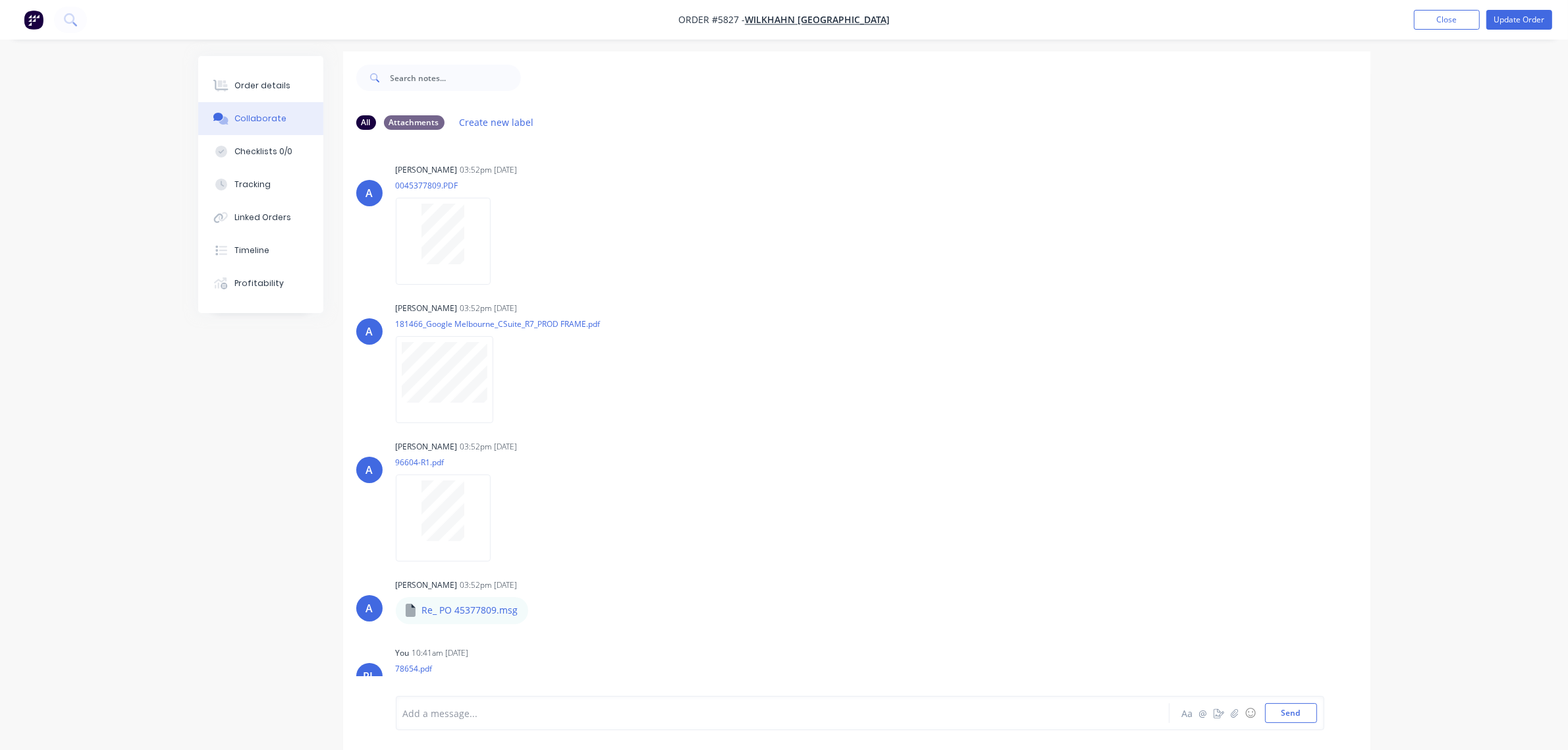
scroll to position [0, 0]
click at [262, 84] on div "Order details" at bounding box center [262, 86] width 56 height 12
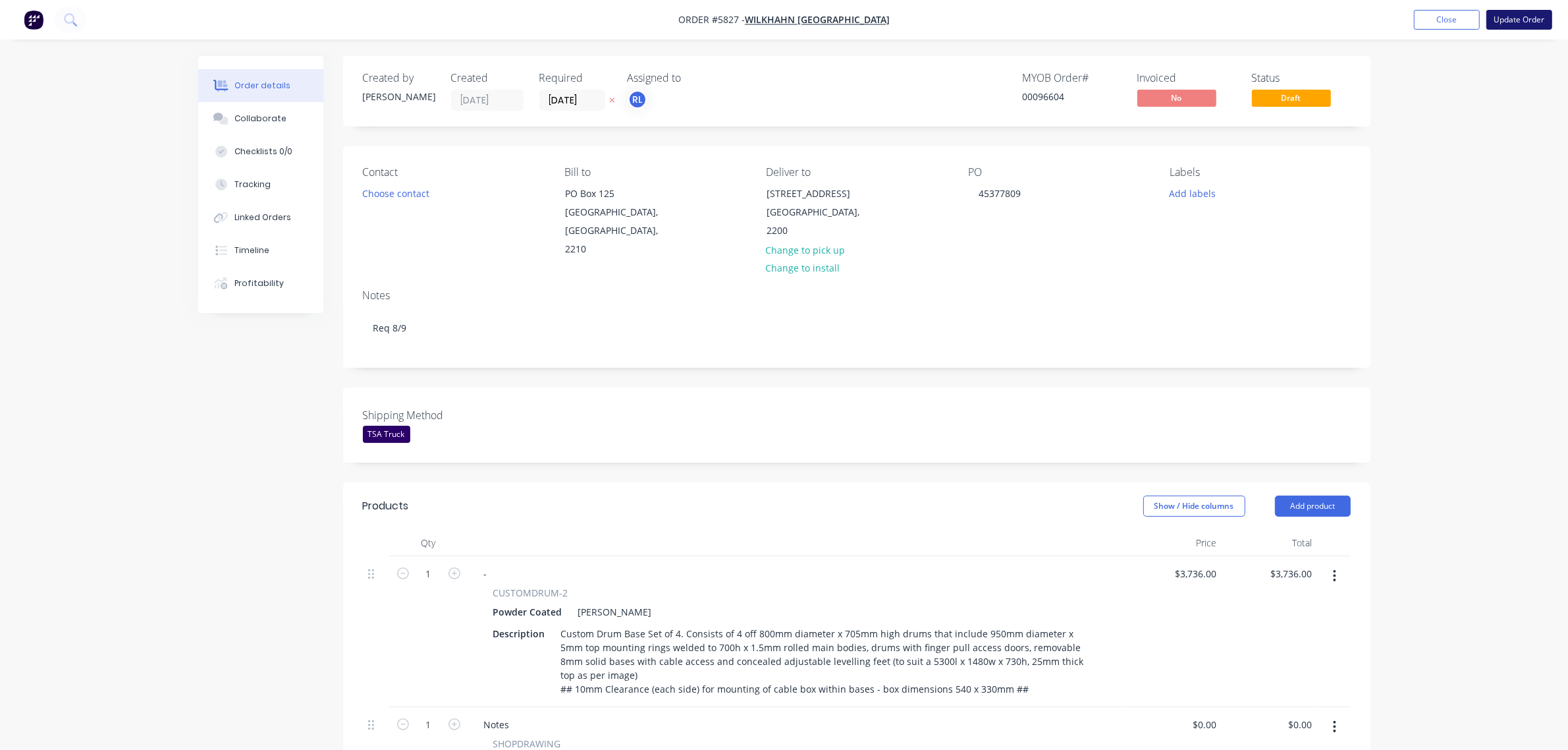
click at [1520, 21] on button "Update Order" at bounding box center [1520, 19] width 66 height 20
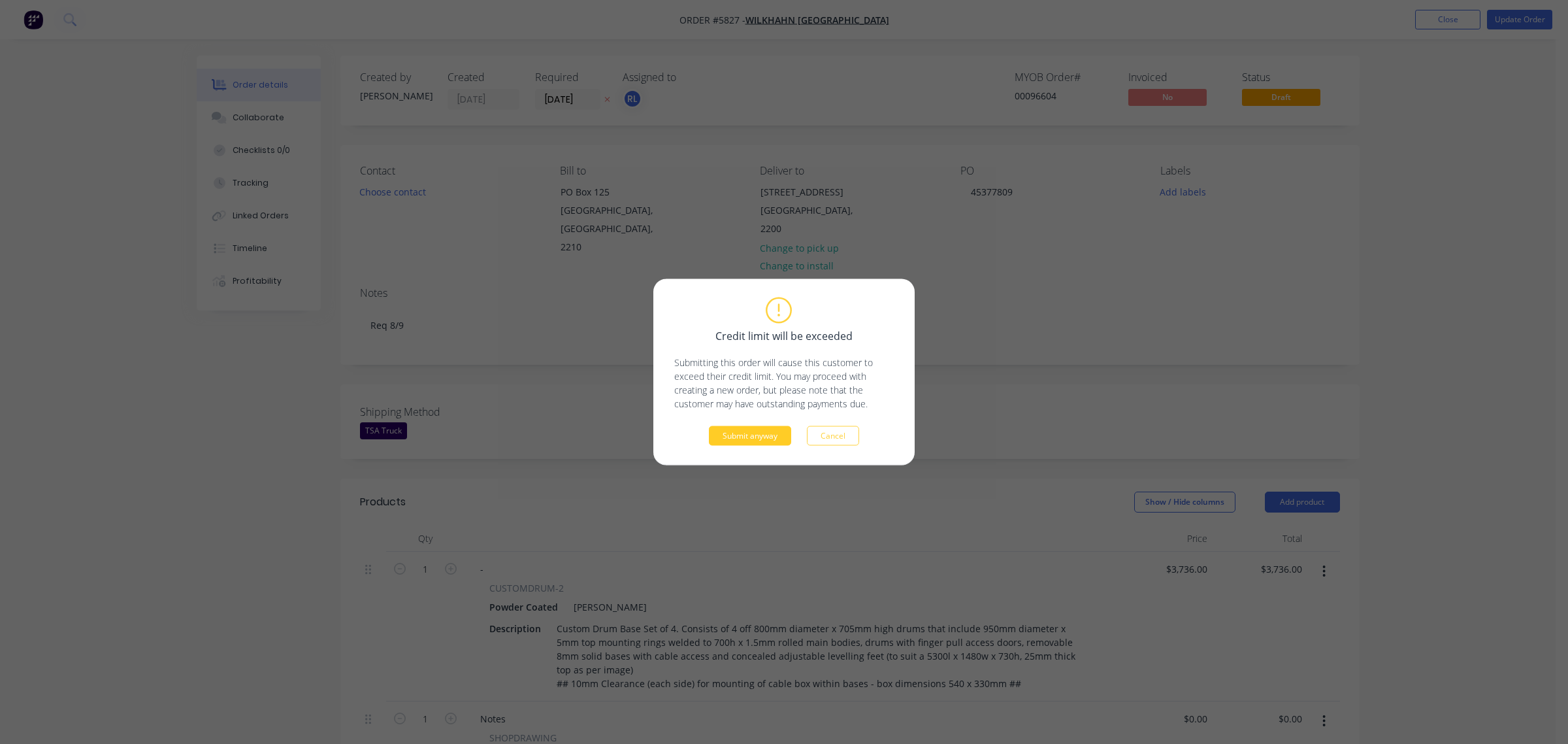
click at [757, 432] on button "Submit anyway" at bounding box center [750, 436] width 82 height 20
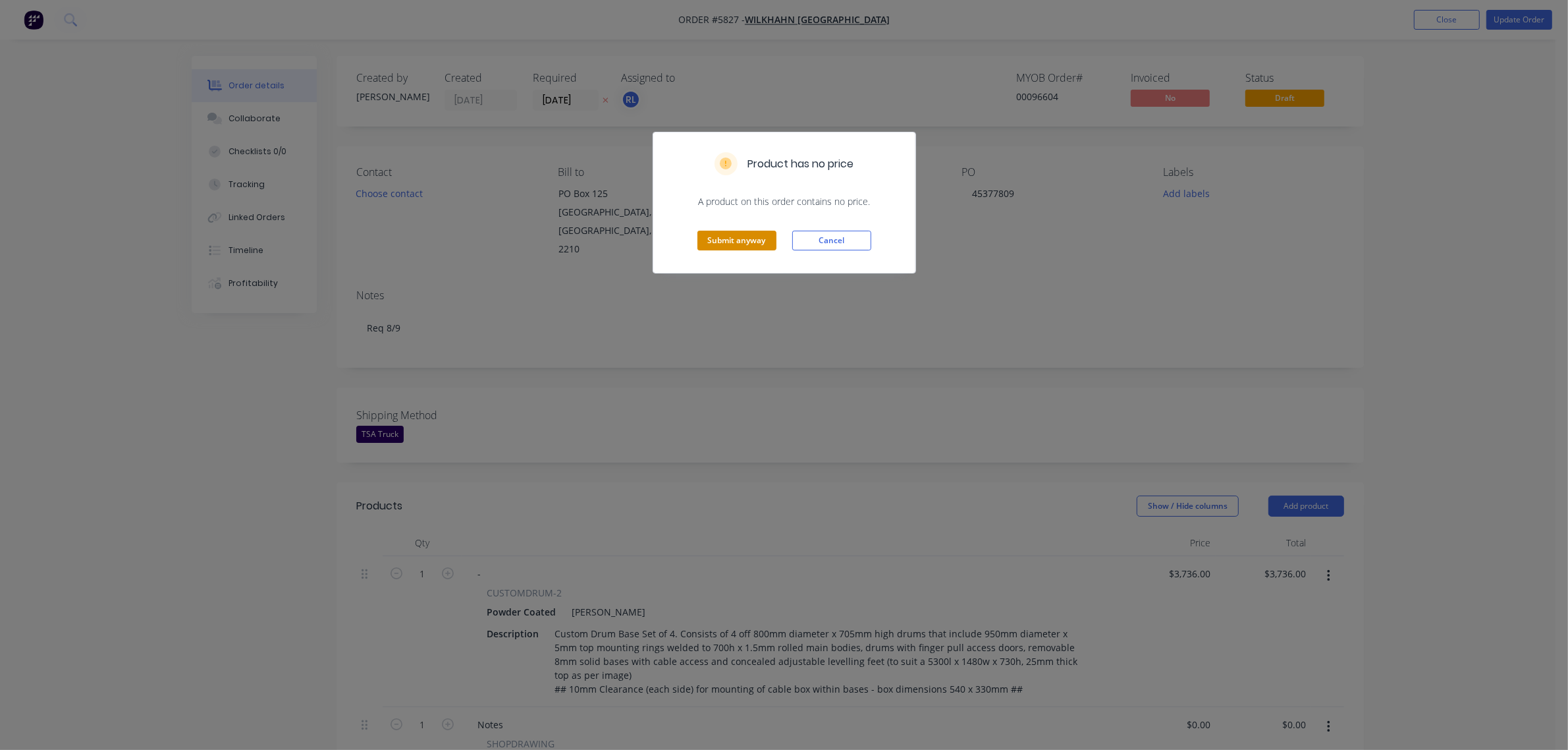
click at [721, 246] on button "Submit anyway" at bounding box center [737, 240] width 79 height 20
